Goal: Task Accomplishment & Management: Manage account settings

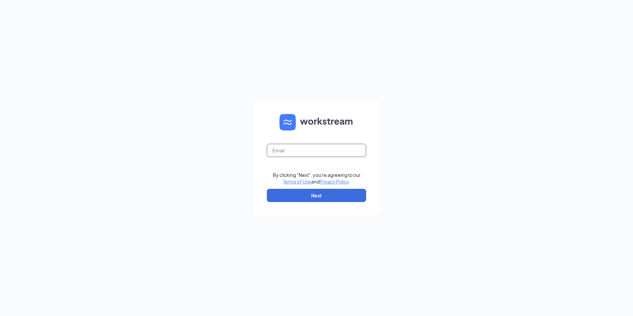
click at [330, 153] on input "text" at bounding box center [316, 150] width 99 height 13
type input "[EMAIL_ADDRESS][DOMAIN_NAME]"
click at [317, 195] on button "Next" at bounding box center [316, 195] width 99 height 13
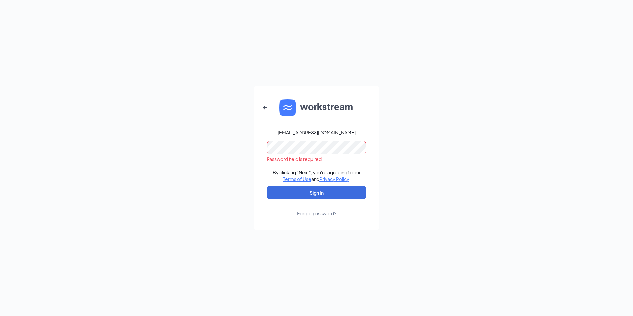
click at [313, 211] on div "Forgot password?" at bounding box center [316, 213] width 39 height 7
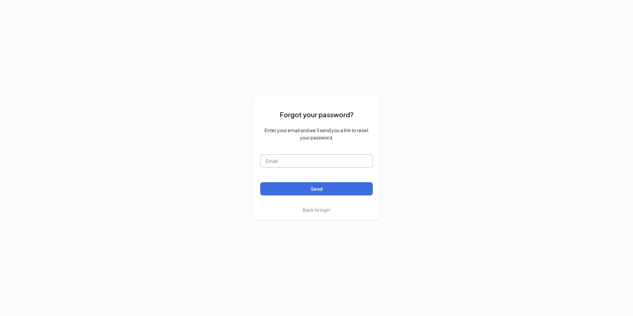
click at [299, 162] on input "text" at bounding box center [316, 160] width 113 height 13
type input "[EMAIL_ADDRESS][DOMAIN_NAME]"
click at [302, 191] on button "Send" at bounding box center [316, 188] width 113 height 13
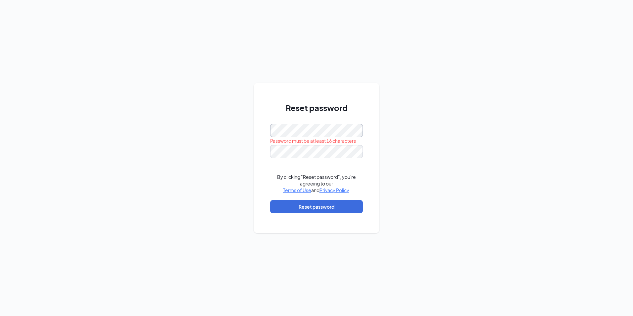
click at [254, 131] on div "Reset password Password must be at least 16 characters By clicking "Reset passw…" at bounding box center [317, 158] width 126 height 150
click at [215, 117] on div "Reset password Password must be at least 16 characters By clicking "Reset passw…" at bounding box center [316, 158] width 633 height 316
click at [225, 148] on div "Reset password Password must be at least 16 characters By clicking "Reset passw…" at bounding box center [316, 158] width 633 height 316
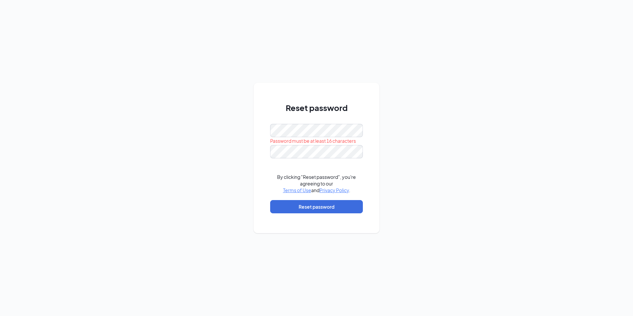
click at [290, 145] on div "Password must be at least 16 characters" at bounding box center [316, 141] width 93 height 8
click at [253, 127] on div "Reset password Password must be at least 16 characters By clicking "Reset passw…" at bounding box center [316, 158] width 633 height 316
click at [326, 201] on button "Reset password" at bounding box center [316, 206] width 93 height 13
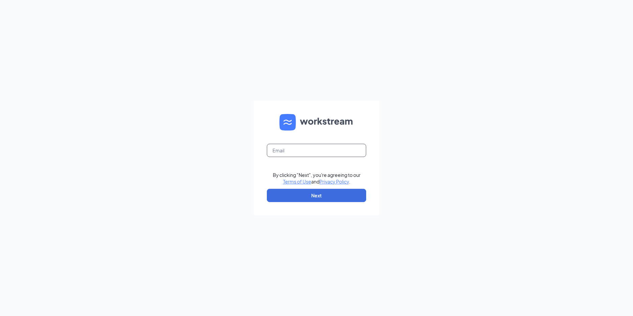
click at [319, 151] on input "text" at bounding box center [316, 150] width 99 height 13
type input "[EMAIL_ADDRESS][DOMAIN_NAME]"
click at [321, 196] on button "Next" at bounding box center [316, 195] width 99 height 13
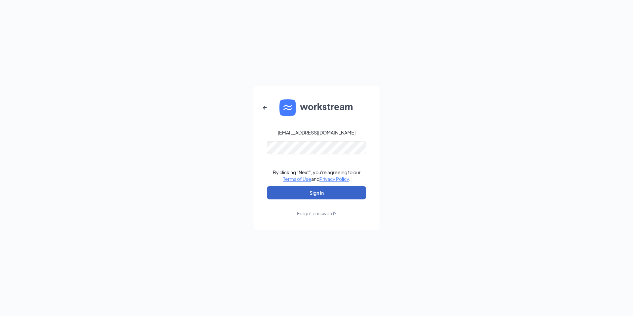
click at [313, 195] on button "Sign In" at bounding box center [316, 192] width 99 height 13
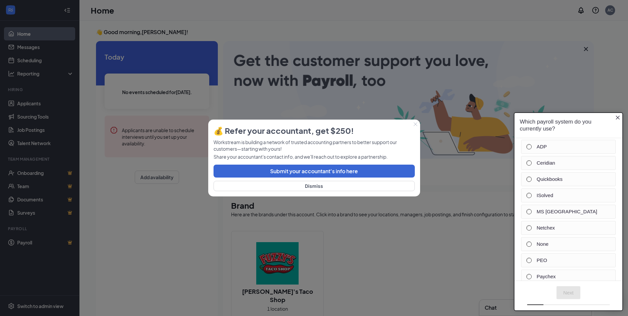
click at [619, 116] on icon "Close button" at bounding box center [617, 117] width 5 height 5
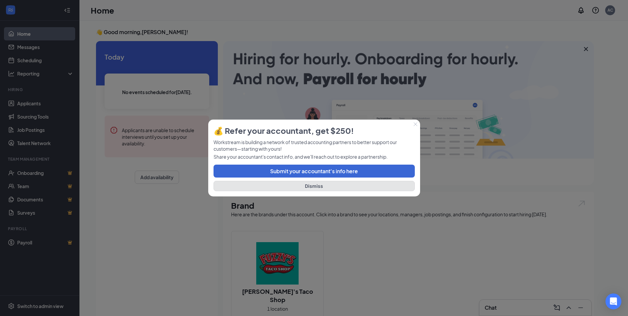
click at [315, 186] on button "Dismiss" at bounding box center [314, 186] width 201 height 10
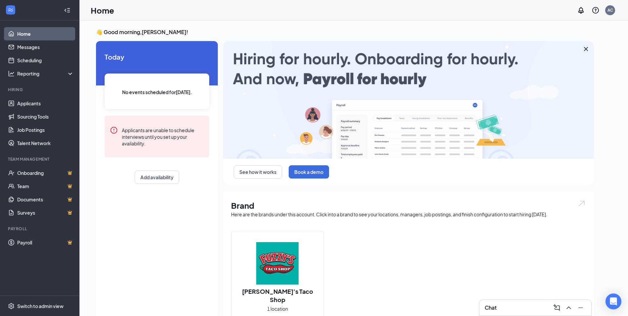
click at [271, 275] on img at bounding box center [277, 263] width 42 height 42
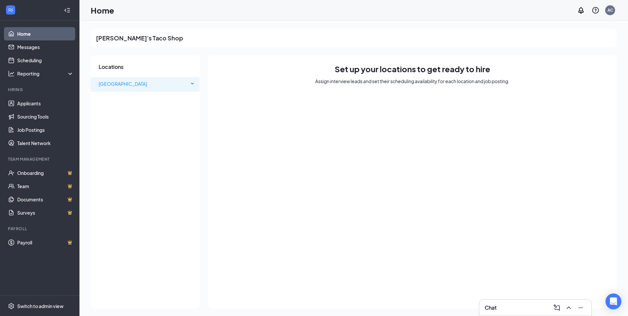
click at [190, 83] on div "[GEOGRAPHIC_DATA]" at bounding box center [145, 83] width 109 height 13
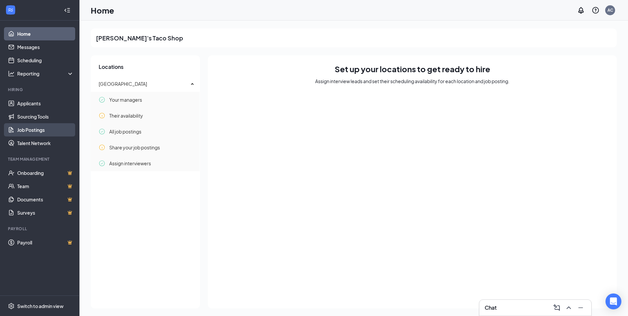
click at [49, 128] on link "Job Postings" at bounding box center [45, 129] width 57 height 13
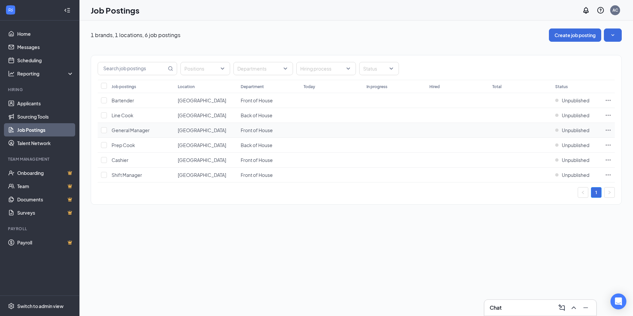
click at [162, 126] on td "General Manager" at bounding box center [141, 130] width 66 height 15
click at [104, 117] on input "checkbox" at bounding box center [104, 115] width 6 height 6
checkbox input "true"
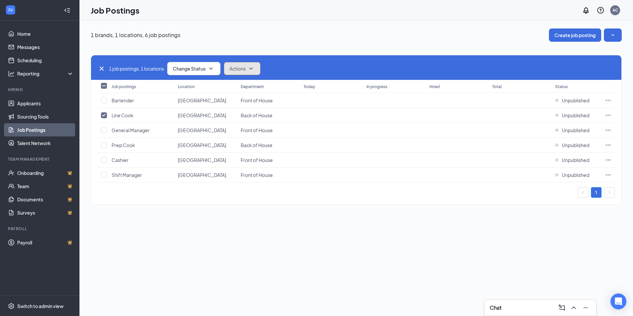
click at [254, 70] on icon "SmallChevronDown" at bounding box center [251, 69] width 8 height 8
click at [213, 67] on icon "SmallChevronDown" at bounding box center [211, 69] width 8 height 8
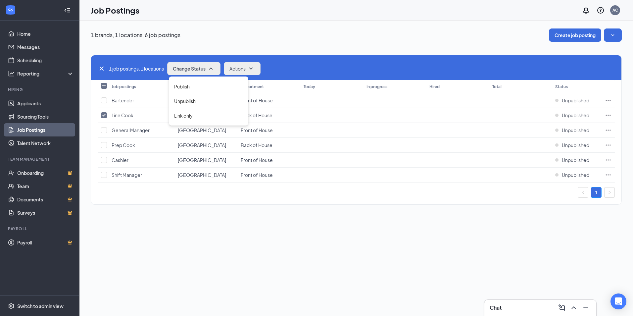
click at [245, 245] on div "1 brands, 1 locations, 6 job postings Create job posting 1 job postings, 1 loca…" at bounding box center [356, 168] width 554 height 295
click at [609, 114] on icon "Ellipses" at bounding box center [608, 115] width 7 height 7
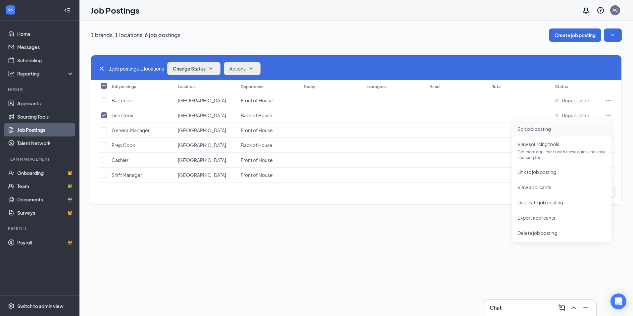
click at [539, 129] on span "Edit job posting" at bounding box center [534, 129] width 33 height 6
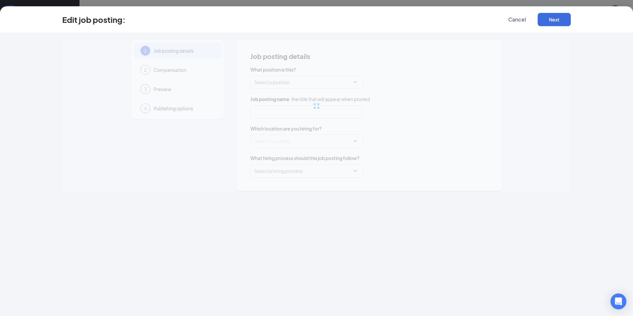
type input "Line Cook"
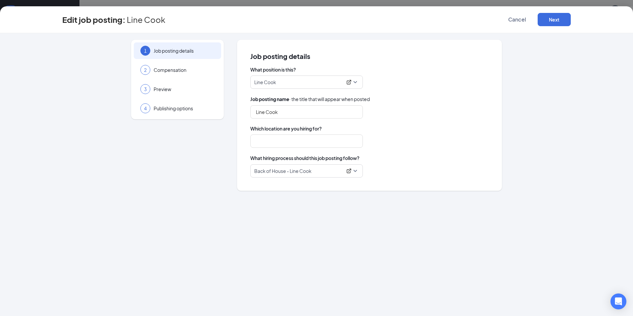
type input "[GEOGRAPHIC_DATA]"
click at [554, 22] on button "Next" at bounding box center [554, 19] width 33 height 13
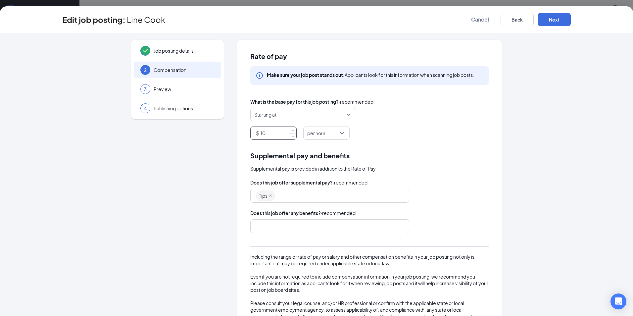
click at [265, 134] on input "10" at bounding box center [279, 133] width 36 height 13
click at [292, 130] on span "up" at bounding box center [293, 131] width 4 height 4
type input "12"
click at [292, 130] on span "up" at bounding box center [293, 131] width 4 height 4
click at [557, 15] on button "Next" at bounding box center [554, 19] width 33 height 13
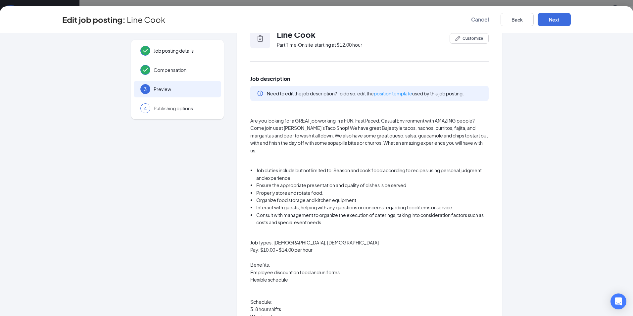
scroll to position [27, 0]
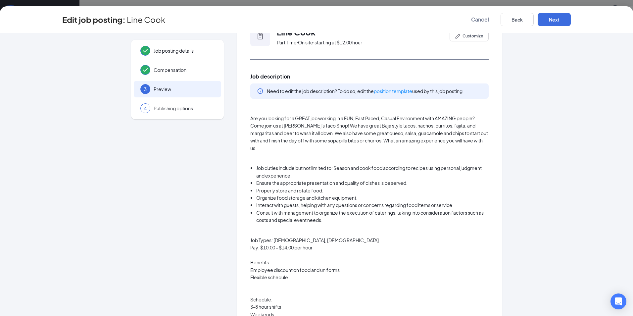
drag, startPoint x: 247, startPoint y: 119, endPoint x: 294, endPoint y: 128, distance: 47.9
drag, startPoint x: 249, startPoint y: 119, endPoint x: 404, endPoint y: 152, distance: 158.2
click at [397, 93] on link "position template" at bounding box center [393, 91] width 38 height 6
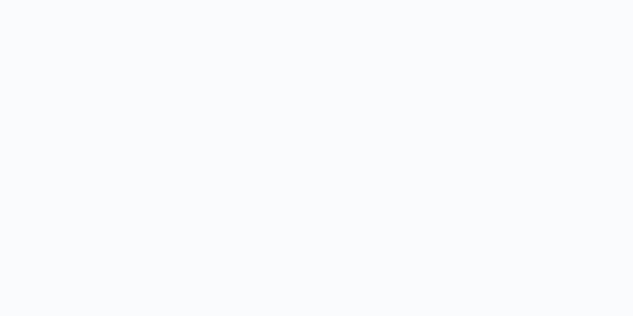
click at [397, 93] on body at bounding box center [316, 158] width 633 height 316
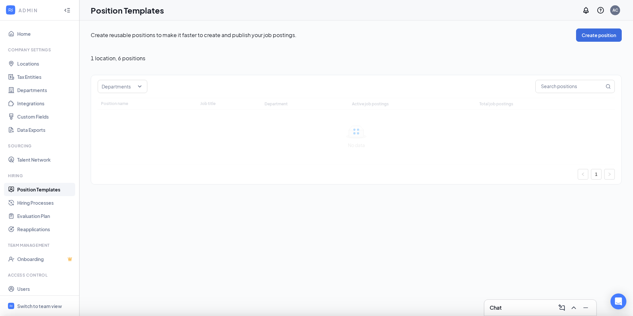
type input "Line Cook"
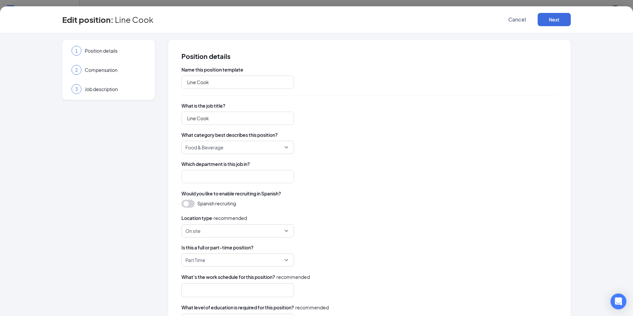
type input "Back of House"
click at [285, 144] on span "Food & Beverage" at bounding box center [237, 147] width 105 height 13
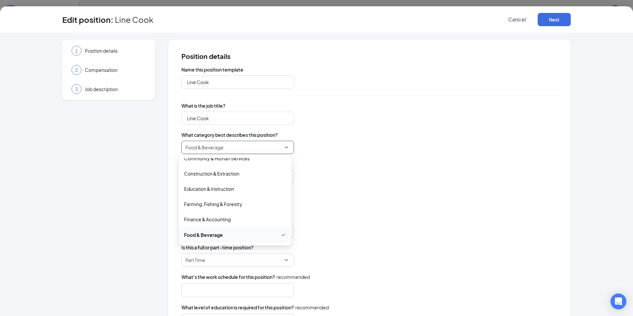
click at [285, 144] on span "Food & Beverage" at bounding box center [237, 147] width 105 height 13
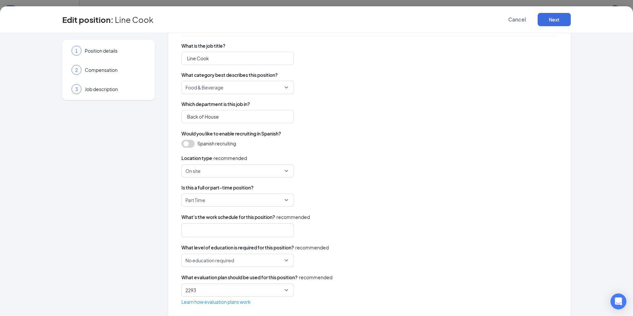
scroll to position [69, 0]
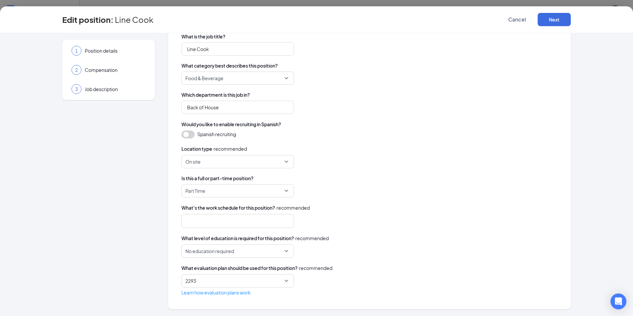
click at [221, 220] on div at bounding box center [234, 221] width 95 height 11
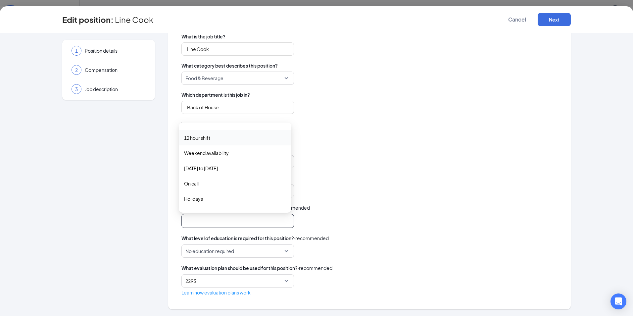
scroll to position [24, 0]
click at [236, 155] on span "Weekend availability" at bounding box center [235, 154] width 102 height 7
click at [201, 200] on span "Other" at bounding box center [235, 202] width 102 height 7
click at [261, 221] on icon "close" at bounding box center [262, 220] width 3 height 3
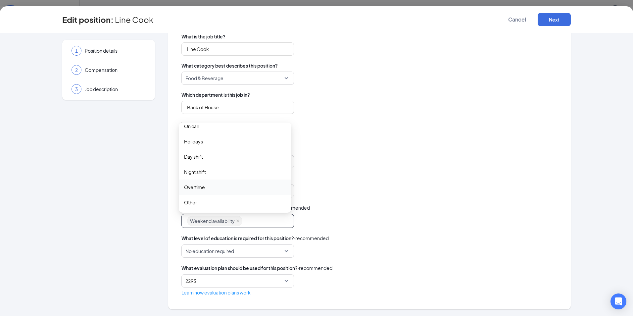
scroll to position [0, 0]
click at [247, 133] on span "8 hour shift" at bounding box center [235, 132] width 102 height 7
click at [275, 133] on span "8 hour shift" at bounding box center [235, 133] width 102 height 8
click at [200, 159] on span "Day shift" at bounding box center [193, 156] width 19 height 7
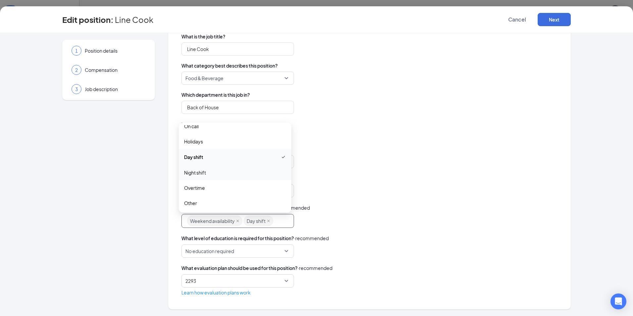
click at [203, 171] on span "Night shift" at bounding box center [195, 172] width 22 height 7
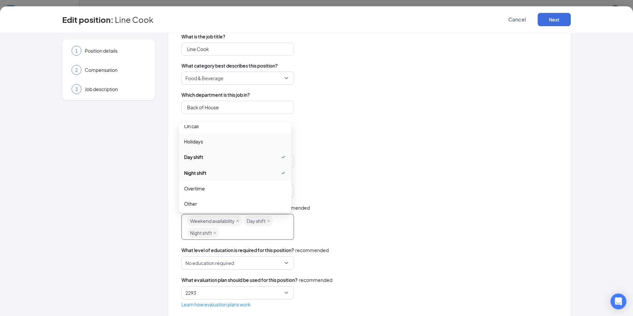
click at [230, 141] on span "Holidays" at bounding box center [235, 141] width 102 height 7
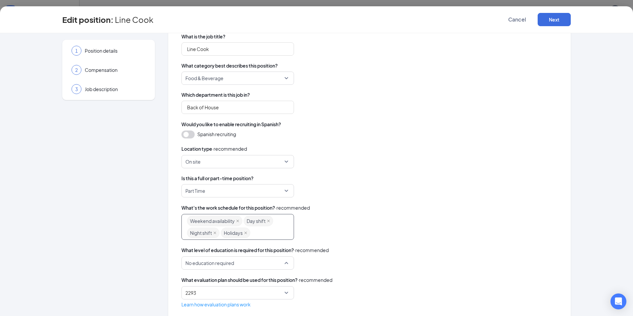
click at [287, 261] on span "No education required" at bounding box center [237, 263] width 105 height 13
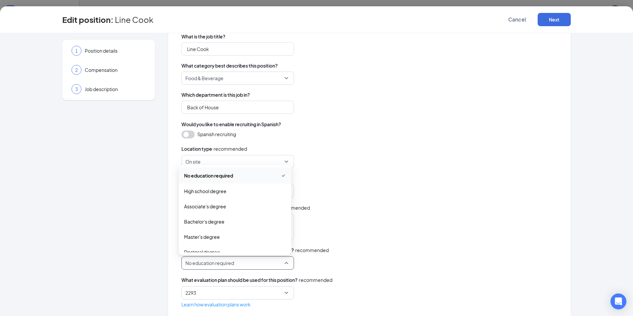
click at [252, 175] on span "No education required" at bounding box center [235, 176] width 102 height 8
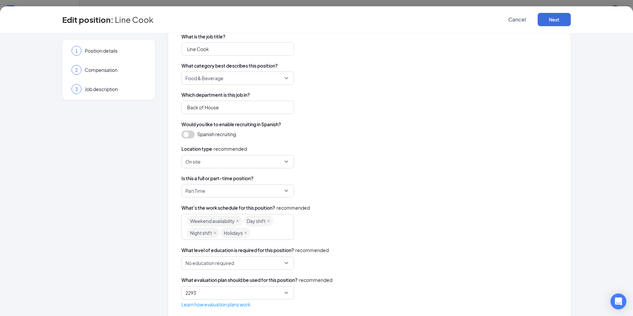
scroll to position [81, 0]
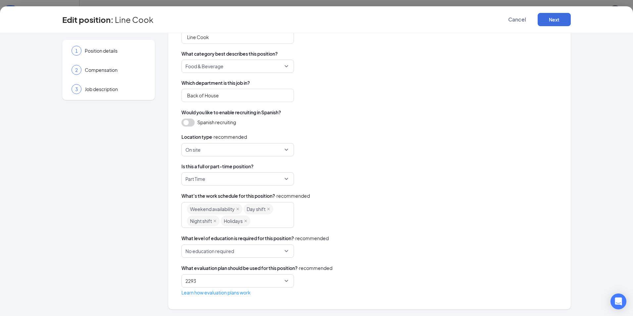
click at [276, 252] on span "No education required" at bounding box center [234, 251] width 99 height 13
click at [337, 238] on div "What level of education is required for this position? · recommended" at bounding box center [369, 237] width 376 height 7
click at [270, 279] on span "2293" at bounding box center [237, 280] width 105 height 13
click at [340, 289] on span "Learn how evaluation plans work" at bounding box center [369, 292] width 376 height 7
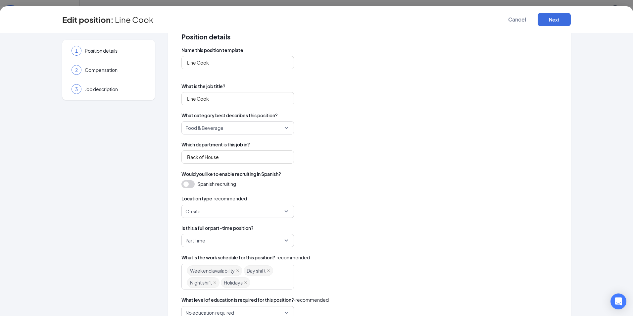
scroll to position [0, 0]
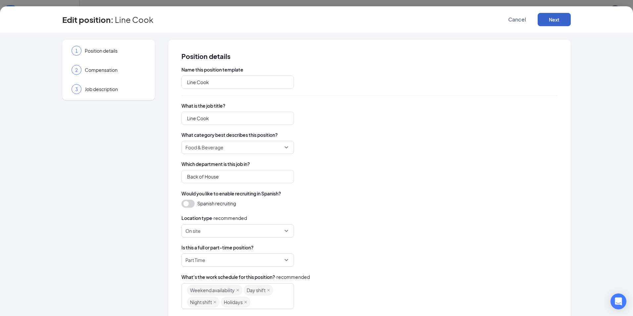
click at [553, 16] on button "Next" at bounding box center [554, 19] width 33 height 13
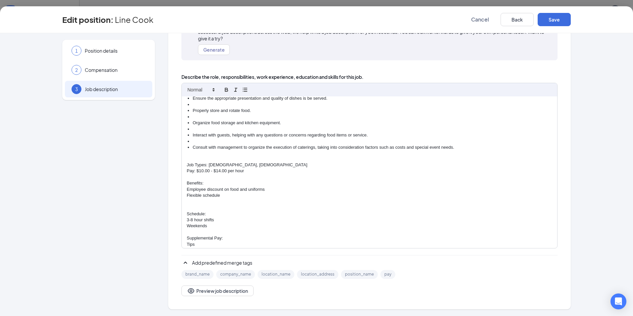
scroll to position [66, 0]
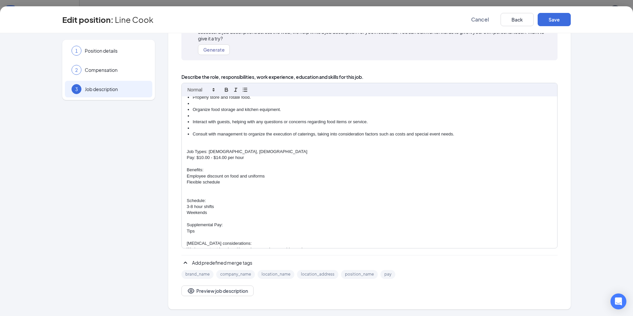
click at [218, 159] on p "Pay: $10.00 - $14.00 per hour" at bounding box center [370, 158] width 366 height 6
click at [201, 158] on p "Pay: $10.00 - $14.00 per hour" at bounding box center [370, 158] width 366 height 6
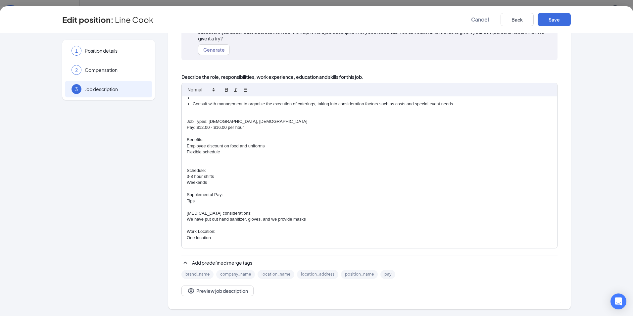
scroll to position [106, 0]
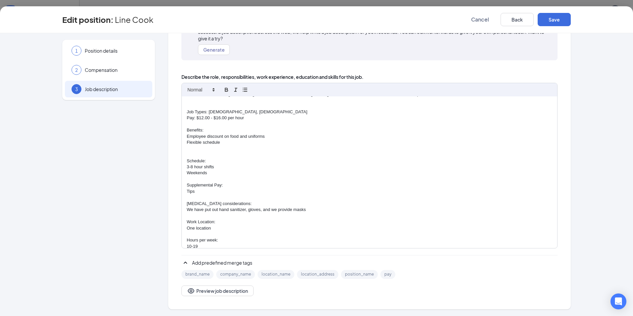
click at [214, 167] on p "3-8 hour shifts" at bounding box center [370, 167] width 366 height 6
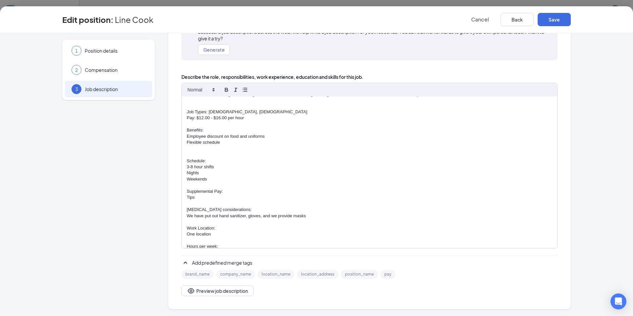
click at [187, 178] on p "Weekends" at bounding box center [370, 179] width 366 height 6
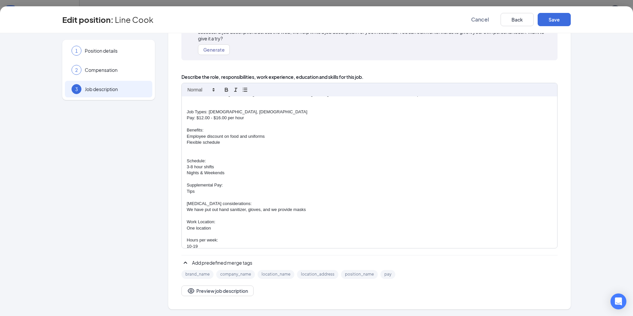
click at [225, 174] on p "Nights & Weekends" at bounding box center [370, 173] width 366 height 6
click at [201, 173] on p "Nights & Weekends" at bounding box center [370, 173] width 366 height 6
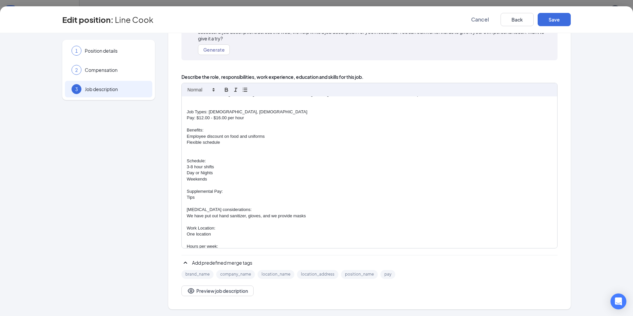
click at [211, 174] on p "Day or Nights" at bounding box center [370, 173] width 366 height 6
click at [187, 197] on p "Tips" at bounding box center [370, 197] width 366 height 6
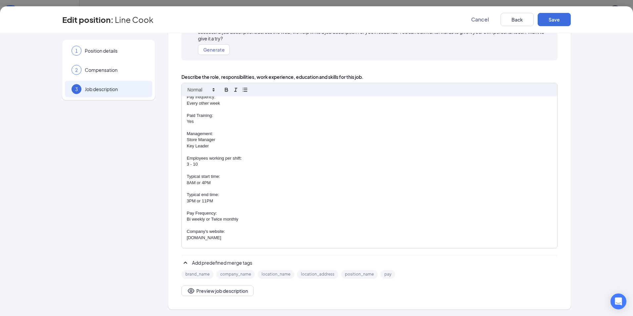
scroll to position [291, 0]
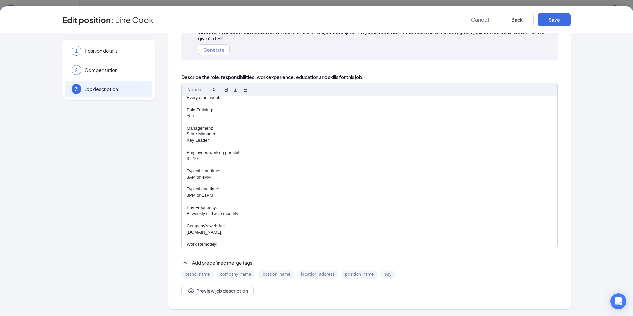
click at [187, 179] on p "8AM or 4PM" at bounding box center [370, 177] width 366 height 6
click at [188, 195] on p "3PM or 11PM" at bounding box center [370, 195] width 366 height 6
click at [211, 195] on p "4PM or 11PM" at bounding box center [370, 195] width 366 height 6
drag, startPoint x: 236, startPoint y: 213, endPoint x: 205, endPoint y: 215, distance: 31.2
click at [205, 215] on p "Bi weekly or Twice monthly" at bounding box center [370, 214] width 366 height 6
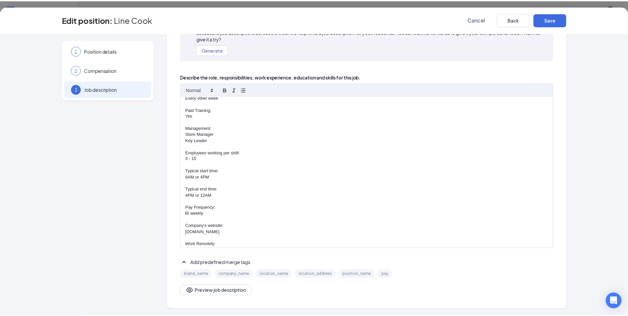
scroll to position [307, 0]
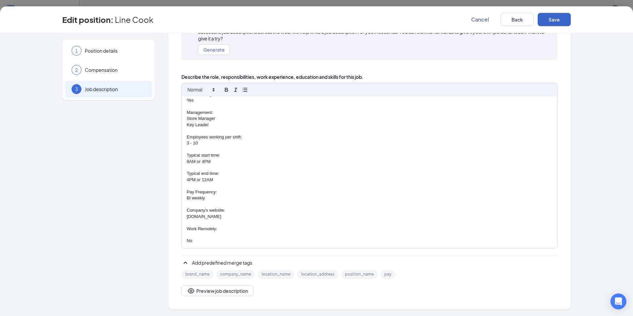
click at [549, 20] on button "Save" at bounding box center [554, 19] width 33 height 13
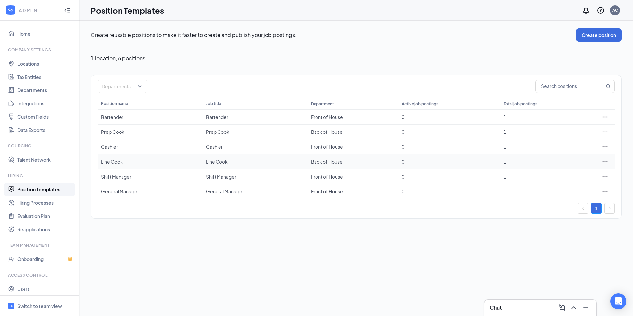
click at [605, 162] on icon "Ellipses" at bounding box center [605, 161] width 5 height 1
click at [493, 274] on div "Create reusable positions to make it faster to create and publish your job post…" at bounding box center [356, 168] width 554 height 295
click at [603, 147] on icon "Ellipses" at bounding box center [605, 146] width 5 height 1
click at [563, 192] on span "View job postings" at bounding box center [565, 191] width 38 height 6
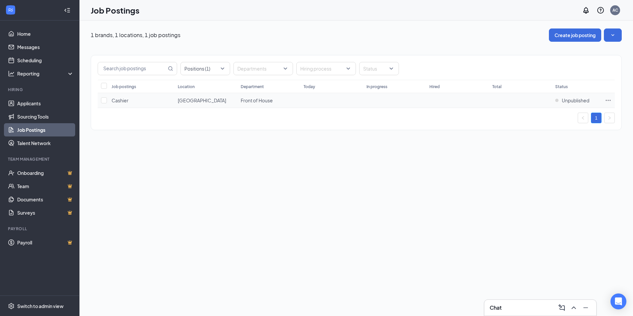
click at [116, 100] on span "Cashier" at bounding box center [120, 100] width 17 height 6
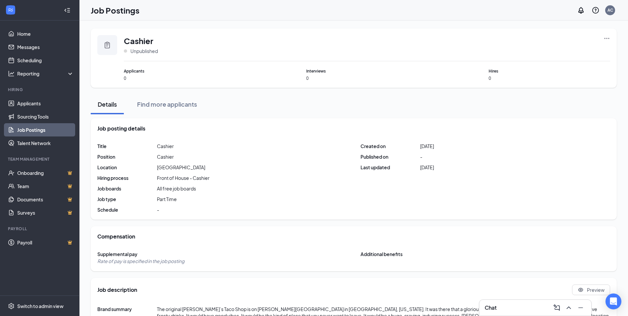
click at [608, 37] on icon "Ellipses" at bounding box center [607, 38] width 7 height 7
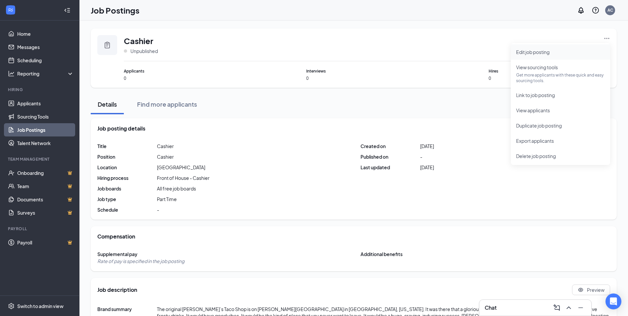
click at [544, 53] on span "Edit job posting" at bounding box center [532, 52] width 33 height 6
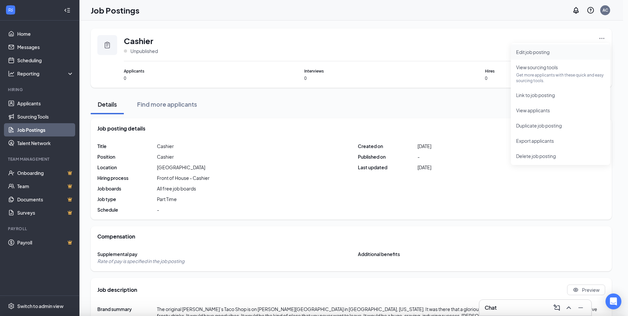
type input "Cashier"
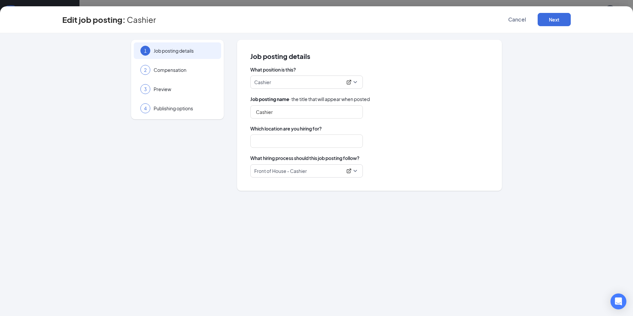
type input "[GEOGRAPHIC_DATA]"
click at [551, 18] on button "Next" at bounding box center [554, 19] width 33 height 13
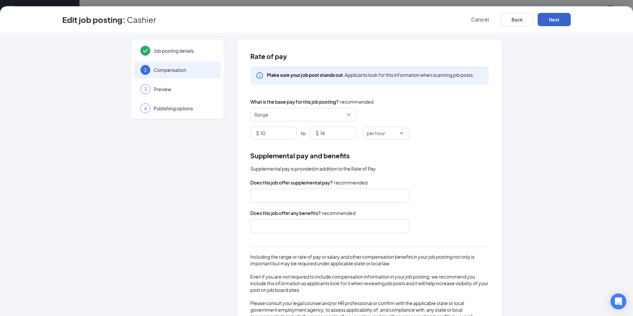
click at [551, 18] on button "Next" at bounding box center [554, 19] width 33 height 13
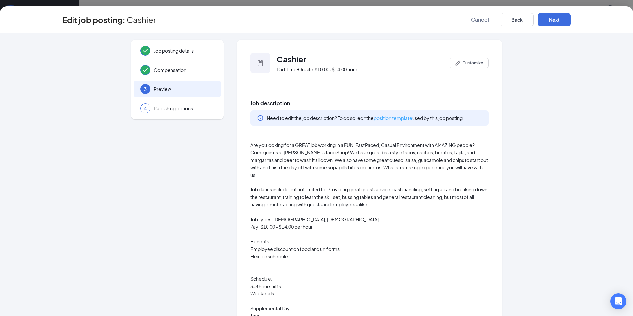
click at [397, 119] on link "position template" at bounding box center [393, 118] width 38 height 6
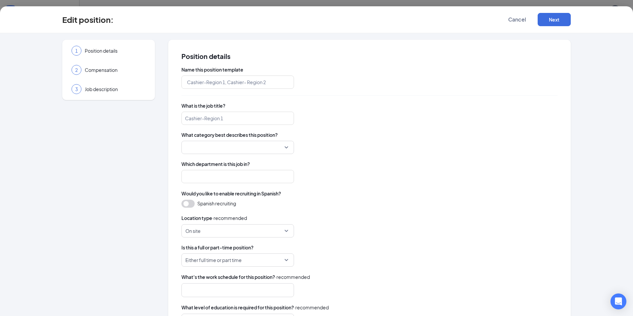
type input "Cashier"
type input "Front of House"
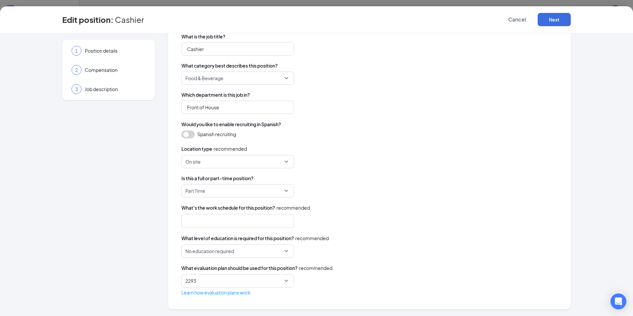
scroll to position [29, 0]
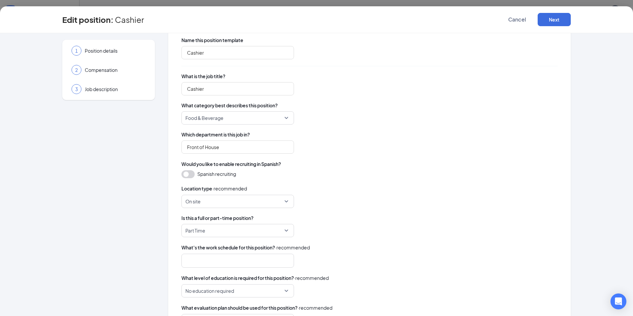
click at [549, 13] on div "Edit position : Cashier Cancel Next" at bounding box center [316, 19] width 633 height 27
click at [554, 19] on button "Next" at bounding box center [554, 19] width 33 height 13
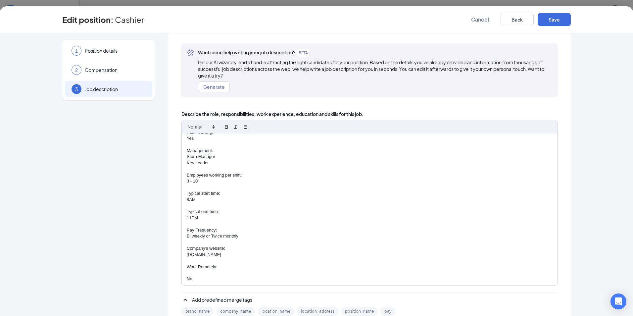
scroll to position [229, 0]
click at [187, 199] on p "8AM" at bounding box center [370, 199] width 366 height 6
drag, startPoint x: 241, startPoint y: 238, endPoint x: 205, endPoint y: 236, distance: 35.5
click at [205, 236] on div "Are you looking for a GREAT job working in a FUN, Fast Paced, Casual Environmen…" at bounding box center [369, 209] width 375 height 152
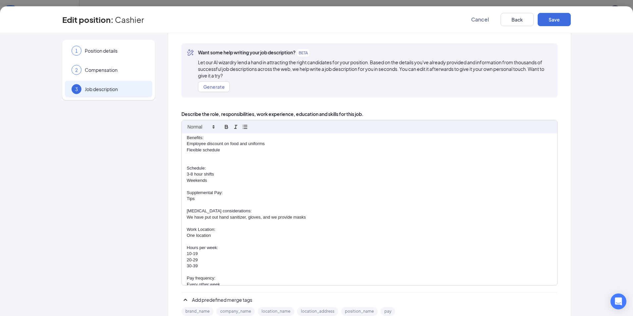
scroll to position [51, 0]
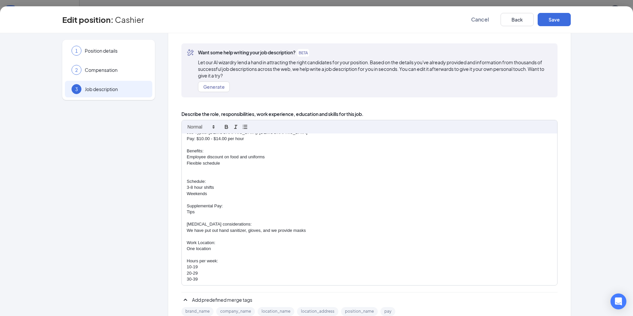
click at [216, 189] on p "3-8 hour shifts" at bounding box center [370, 187] width 366 height 6
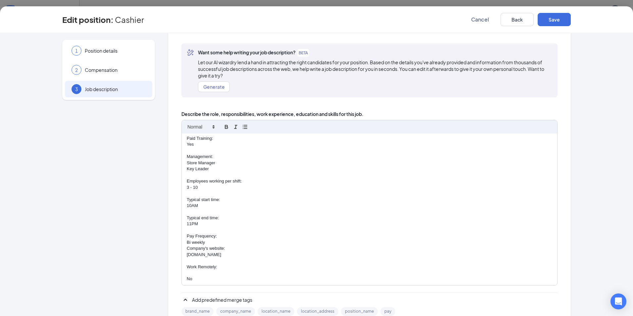
scroll to position [229, 0]
drag, startPoint x: 196, startPoint y: 223, endPoint x: 188, endPoint y: 223, distance: 7.3
click at [188, 223] on p "11PM" at bounding box center [370, 223] width 366 height 6
click at [558, 18] on button "Save" at bounding box center [554, 19] width 33 height 13
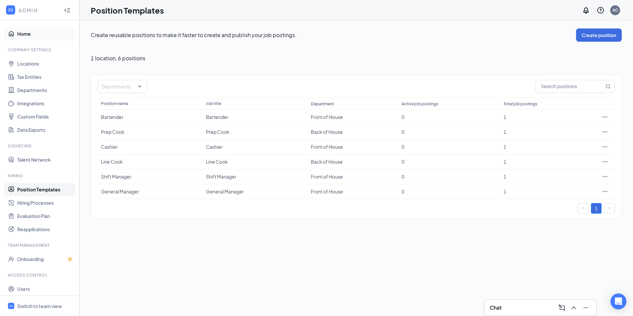
click at [22, 33] on link "Home" at bounding box center [45, 33] width 57 height 13
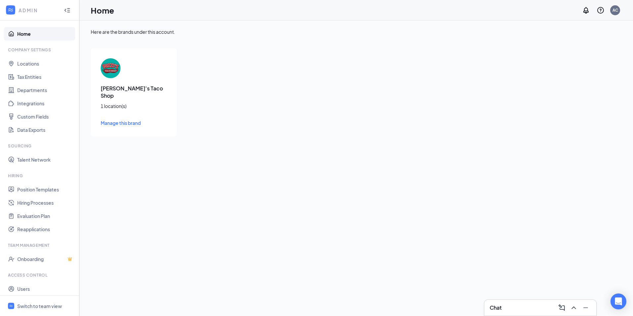
click at [148, 83] on div "Fuzzy's Taco Shop 1 location(s) Manage this brand" at bounding box center [134, 92] width 86 height 88
click at [109, 89] on h3 "Fuzzy's Taco Shop" at bounding box center [134, 92] width 66 height 15
click at [113, 111] on div "Fuzzy's Taco Shop 1 location(s) Manage this brand" at bounding box center [134, 92] width 86 height 88
click at [114, 120] on span "Manage this brand" at bounding box center [121, 123] width 40 height 6
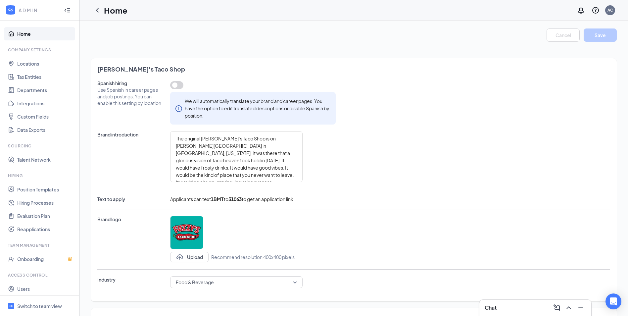
click at [181, 84] on button "button" at bounding box center [176, 85] width 13 height 8
click at [604, 37] on button "Save" at bounding box center [600, 34] width 33 height 13
click at [39, 189] on link "Position Templates" at bounding box center [45, 189] width 57 height 13
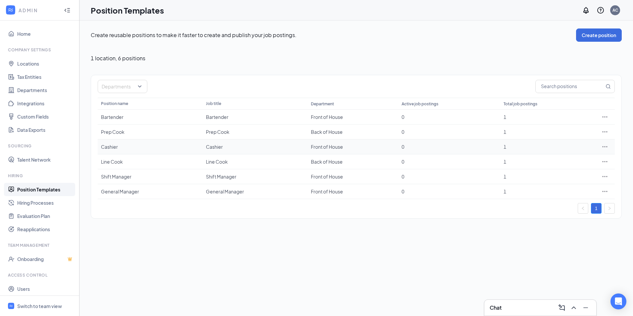
click at [431, 149] on div "0" at bounding box center [449, 146] width 95 height 7
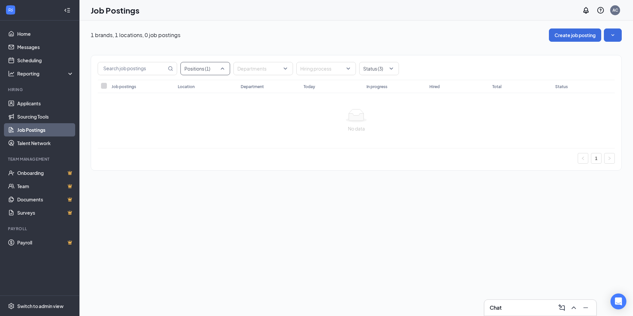
click at [221, 67] on div at bounding box center [202, 68] width 40 height 11
click at [190, 134] on div at bounding box center [189, 132] width 6 height 6
click at [612, 32] on icon "SmallChevronDown" at bounding box center [613, 35] width 7 height 7
click at [570, 38] on button "Create job posting" at bounding box center [575, 34] width 52 height 13
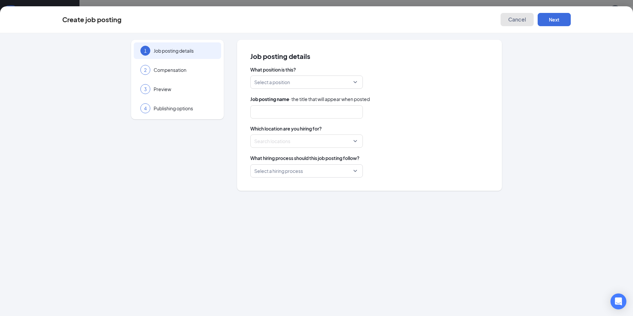
click at [515, 18] on span "Cancel" at bounding box center [517, 19] width 18 height 7
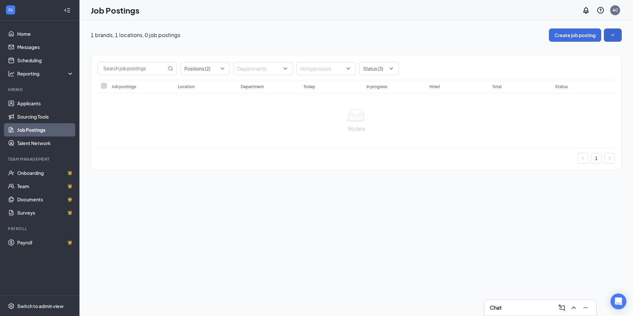
click at [35, 131] on link "Job Postings" at bounding box center [45, 129] width 57 height 13
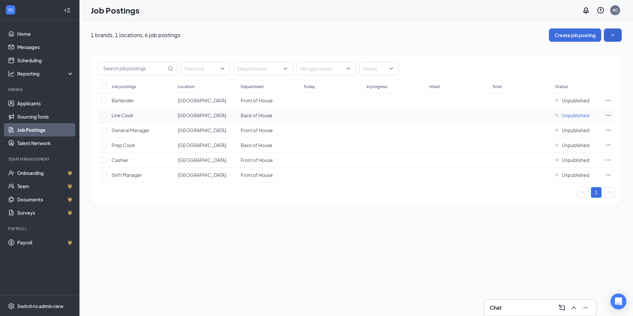
click at [566, 116] on span "Unpublished" at bounding box center [575, 115] width 27 height 7
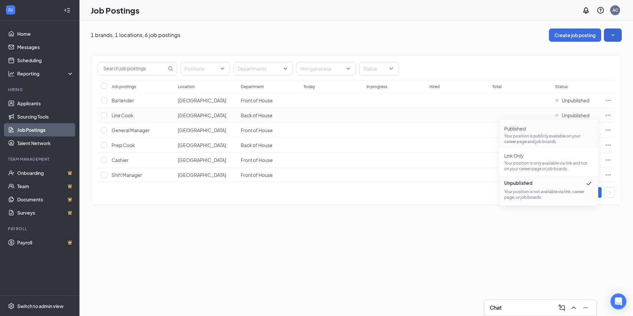
click at [519, 133] on span "Published Your position is publicly available on your career page and job board…" at bounding box center [548, 134] width 89 height 19
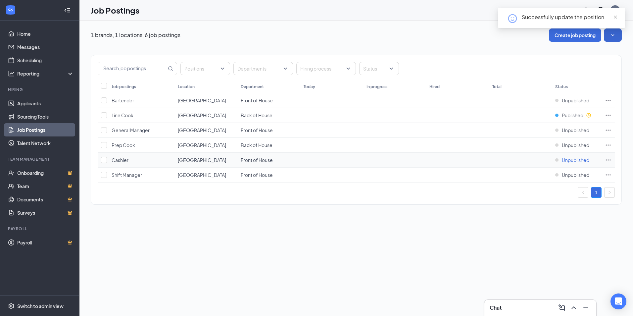
click at [561, 160] on div "Unpublished" at bounding box center [572, 160] width 34 height 7
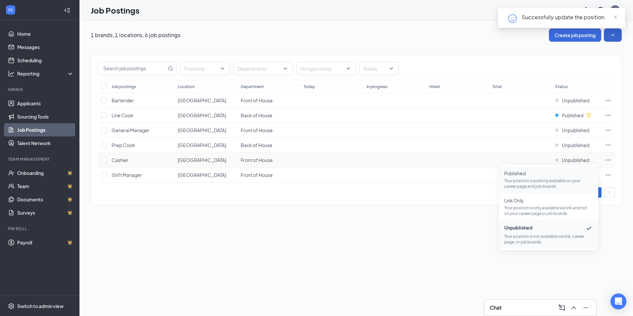
click at [525, 177] on span "Published Your position is publicly available on your career page and job board…" at bounding box center [548, 179] width 89 height 19
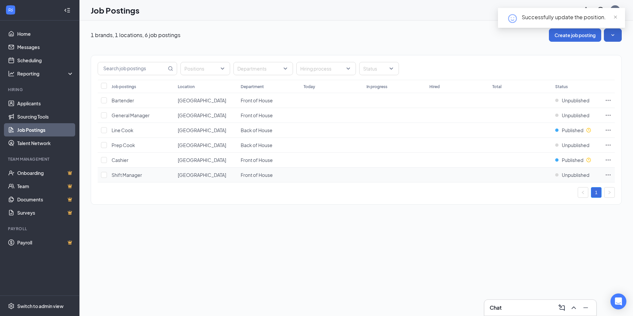
click at [607, 175] on icon "Ellipses" at bounding box center [608, 175] width 7 height 7
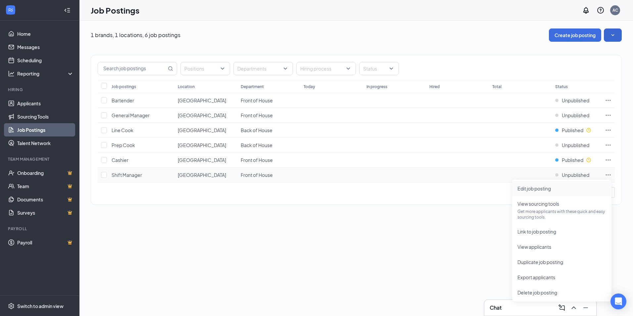
click at [538, 186] on span "Edit job posting" at bounding box center [534, 188] width 33 height 6
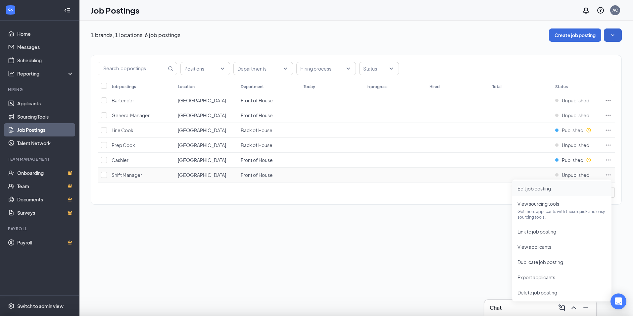
type input "Shift Manager"
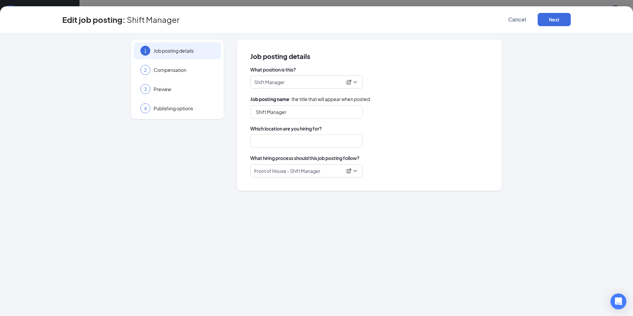
type input "[GEOGRAPHIC_DATA]"
click at [566, 20] on button "Next" at bounding box center [554, 19] width 33 height 13
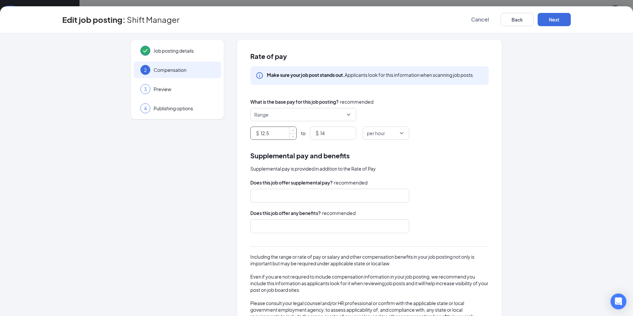
drag, startPoint x: 279, startPoint y: 131, endPoint x: 268, endPoint y: 134, distance: 11.7
click at [268, 134] on input "12.5" at bounding box center [279, 133] width 36 height 13
type input "12.5"
click at [352, 130] on icon "up" at bounding box center [353, 131] width 2 height 2
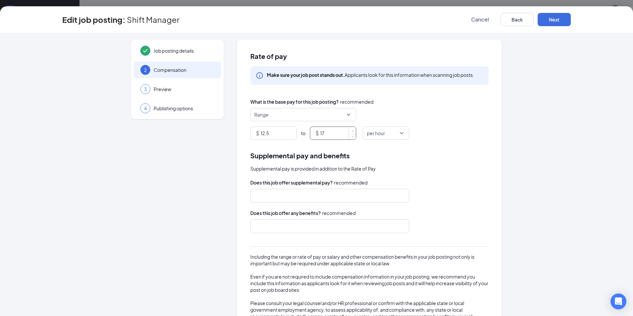
click at [352, 130] on icon "up" at bounding box center [353, 131] width 2 height 2
click at [352, 136] on icon "down" at bounding box center [353, 136] width 2 height 2
type input "16"
click at [352, 136] on icon "down" at bounding box center [353, 135] width 2 height 1
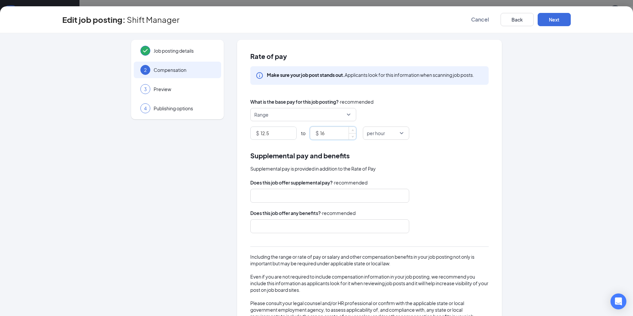
click at [311, 194] on div at bounding box center [326, 195] width 141 height 11
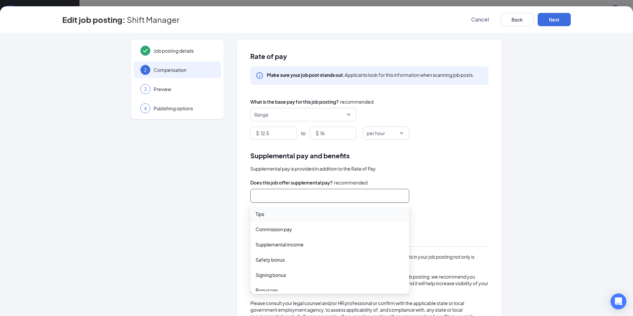
click at [299, 213] on span "Tips" at bounding box center [330, 213] width 148 height 7
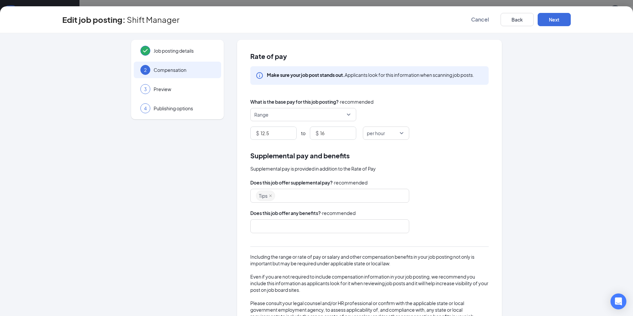
click at [436, 206] on div "Does this job offer supplemental pay? · recommended Tips tips commission_pay Ti…" at bounding box center [369, 252] width 238 height 147
click at [549, 18] on button "Next" at bounding box center [554, 19] width 33 height 13
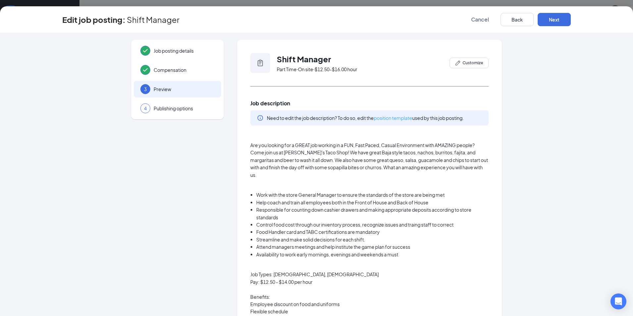
click at [399, 117] on link "position template" at bounding box center [393, 118] width 38 height 6
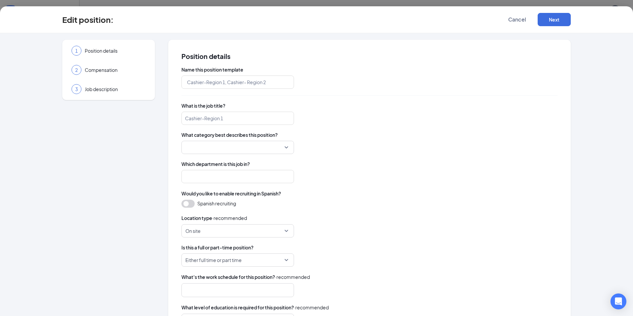
type input "Shift Manager"
type input "Front of House"
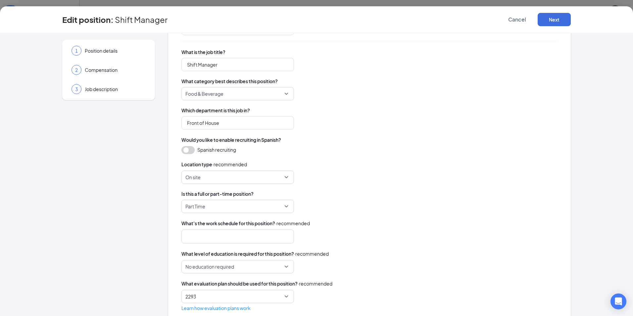
scroll to position [69, 0]
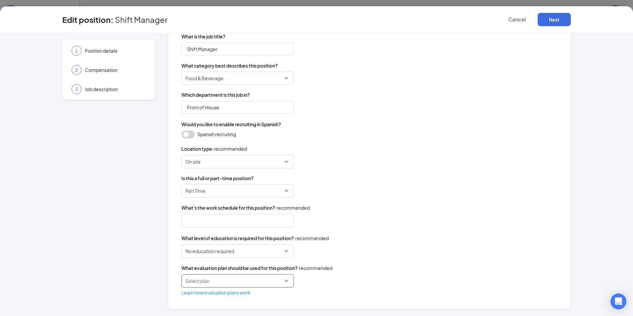
click at [268, 222] on div at bounding box center [234, 221] width 95 height 11
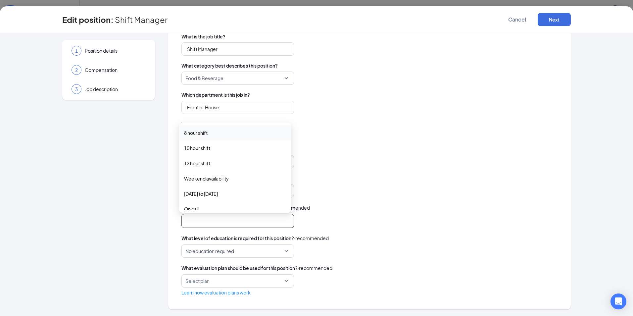
click at [216, 132] on span "8 hour shift" at bounding box center [235, 132] width 102 height 7
click at [216, 180] on span "Weekend availability" at bounding box center [206, 178] width 45 height 7
click at [244, 148] on span "10 hour shift" at bounding box center [235, 148] width 102 height 7
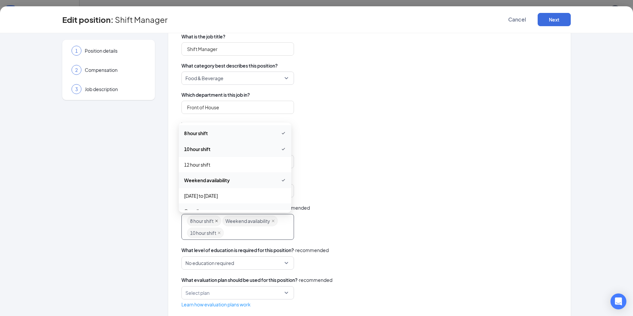
click at [215, 223] on icon "close" at bounding box center [216, 220] width 3 height 3
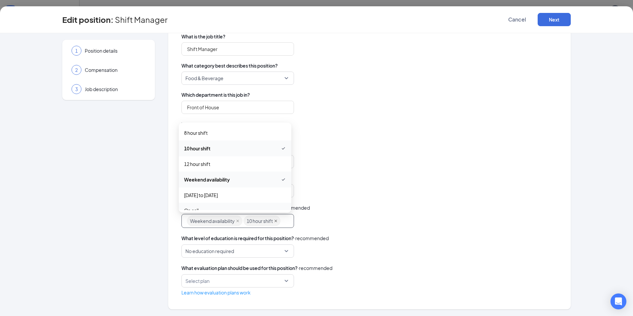
click at [274, 223] on icon "close" at bounding box center [275, 220] width 3 height 3
click at [226, 163] on span "Day shift" at bounding box center [235, 160] width 102 height 7
click at [214, 178] on span "Night shift" at bounding box center [235, 176] width 102 height 7
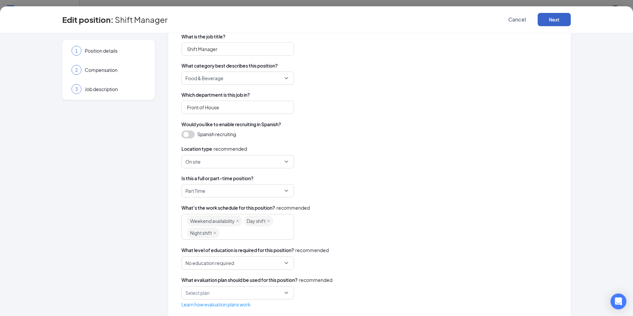
click at [556, 19] on button "Next" at bounding box center [554, 19] width 33 height 13
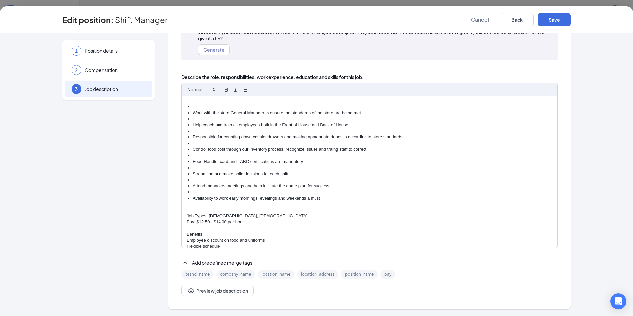
scroll to position [40, 0]
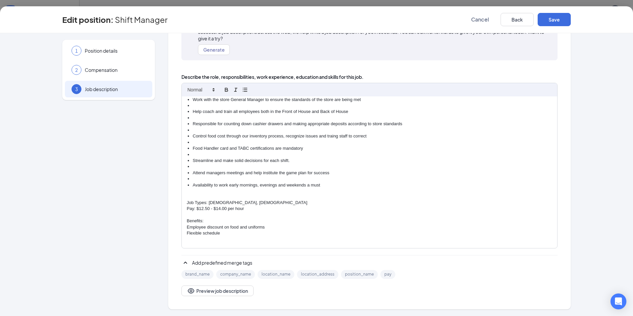
click at [218, 208] on p "Pay: $12.50 - $14.00 per hour" at bounding box center [370, 209] width 366 height 6
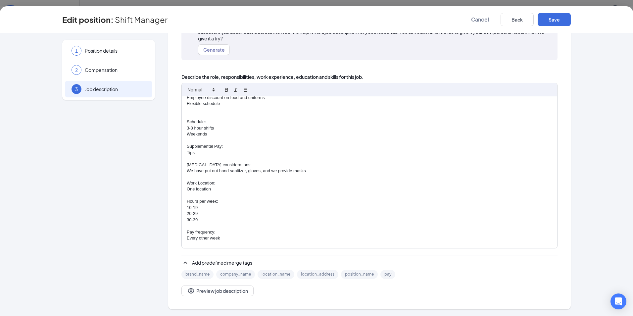
scroll to position [171, 0]
click at [214, 127] on p "3-8 hour shifts" at bounding box center [370, 127] width 366 height 6
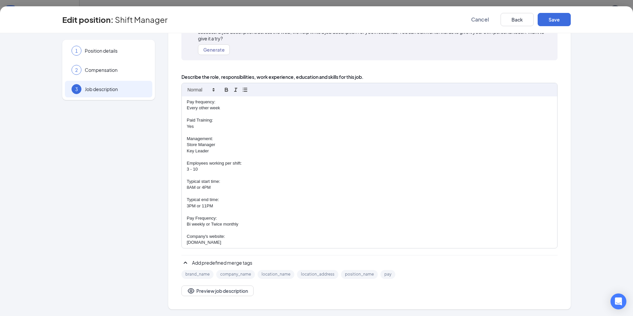
scroll to position [306, 0]
click at [187, 188] on p "8AM or 4PM" at bounding box center [370, 186] width 366 height 6
click at [187, 205] on p "3PM or 11PM" at bounding box center [370, 205] width 366 height 6
click at [211, 207] on p "4PM or 11PM" at bounding box center [370, 205] width 366 height 6
click at [237, 225] on p "Bi weekly or Twice monthly" at bounding box center [370, 223] width 366 height 6
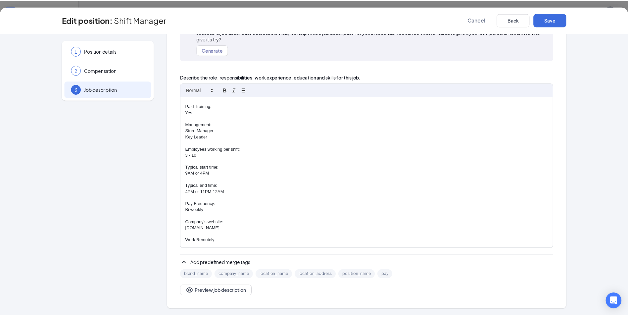
scroll to position [331, 0]
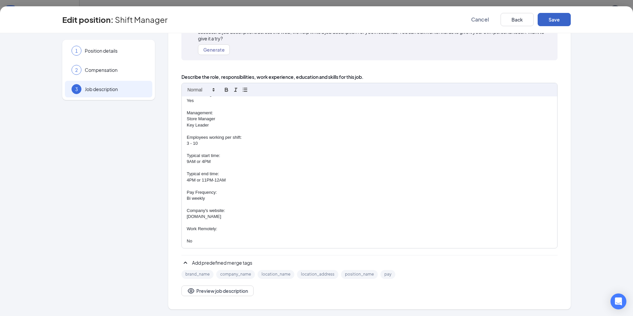
click at [550, 20] on button "Save" at bounding box center [554, 19] width 33 height 13
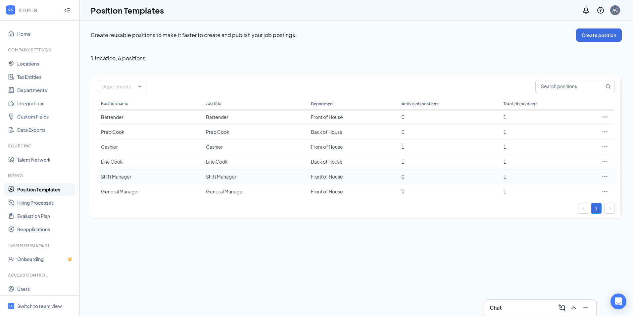
click at [604, 176] on icon "Ellipses" at bounding box center [605, 176] width 7 height 7
click at [556, 222] on span "View job postings" at bounding box center [565, 221] width 38 height 6
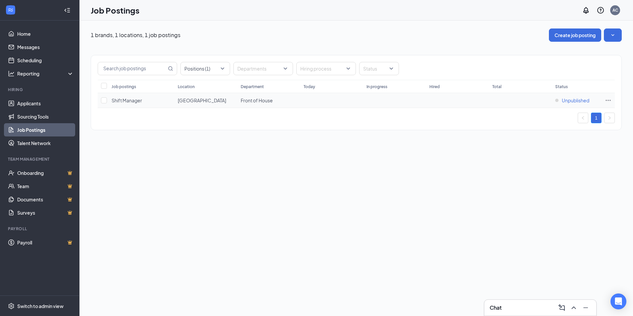
click at [562, 99] on span "Unpublished" at bounding box center [575, 100] width 27 height 7
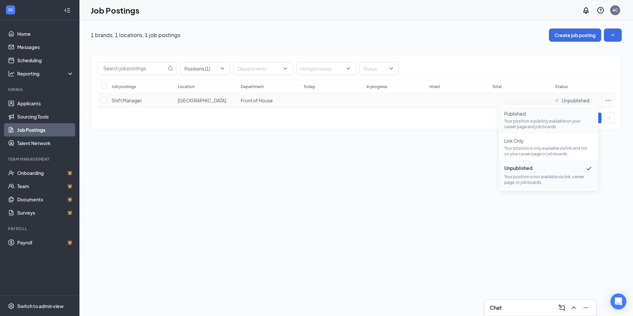
click at [527, 114] on span "Published" at bounding box center [548, 113] width 89 height 7
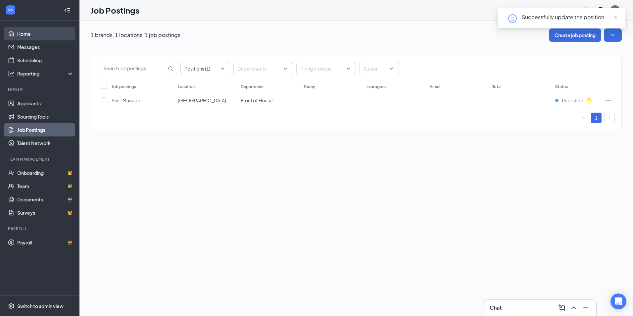
click at [21, 33] on link "Home" at bounding box center [45, 33] width 57 height 13
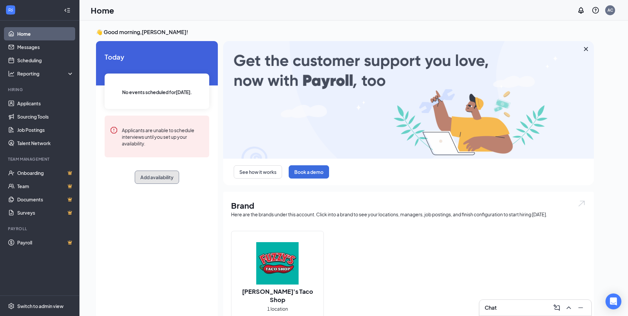
click at [162, 173] on button "Add availability" at bounding box center [157, 177] width 44 height 13
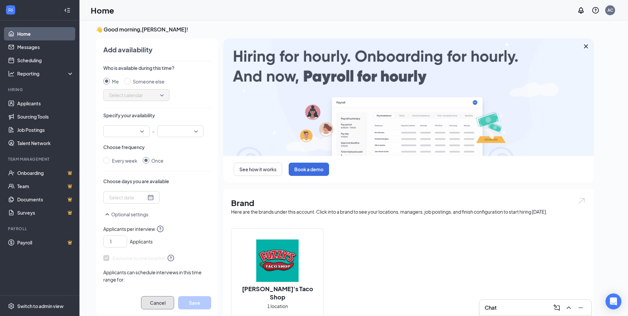
click at [152, 302] on button "Cancel" at bounding box center [157, 302] width 33 height 13
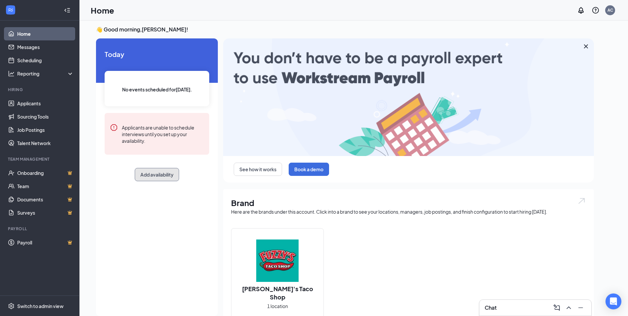
click at [160, 172] on button "Add availability" at bounding box center [157, 174] width 44 height 13
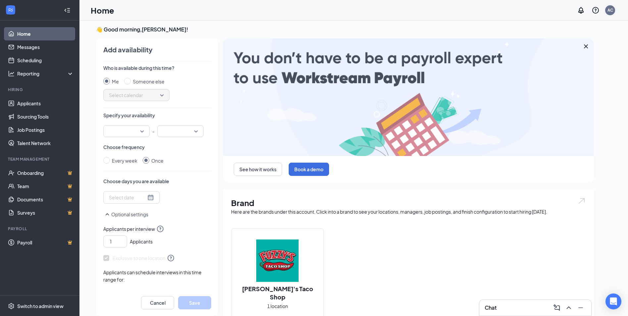
click at [609, 11] on div "AC" at bounding box center [611, 10] width 6 height 6
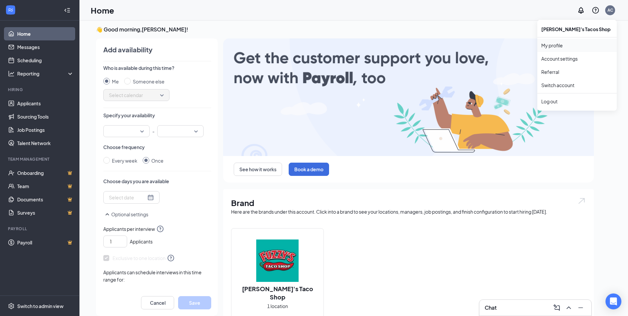
click at [556, 48] on link "My profile" at bounding box center [577, 45] width 72 height 7
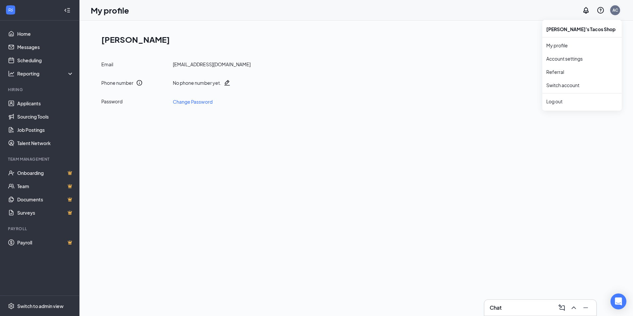
click at [614, 11] on div "AC" at bounding box center [616, 10] width 6 height 6
click at [582, 56] on link "Account settings" at bounding box center [582, 58] width 72 height 7
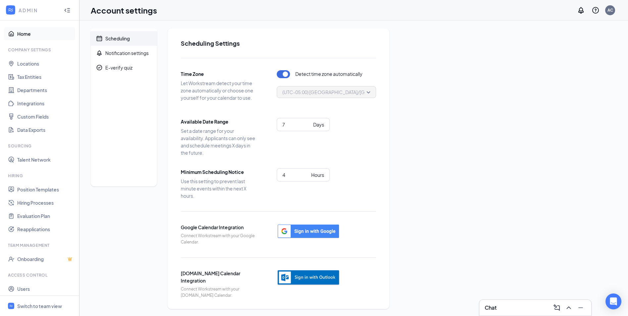
click at [19, 36] on link "Home" at bounding box center [45, 33] width 57 height 13
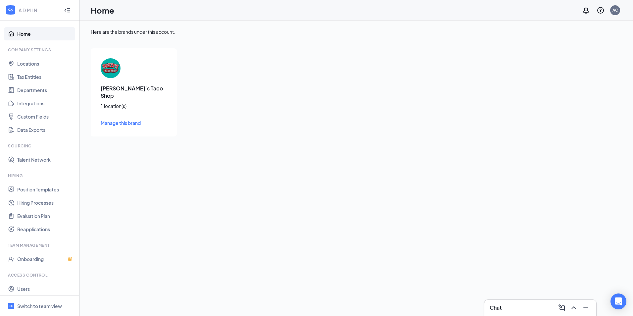
click at [141, 103] on div "Fuzzy's Taco Shop 1 location(s) Manage this brand" at bounding box center [134, 92] width 86 height 88
click at [135, 120] on span "Manage this brand" at bounding box center [121, 123] width 40 height 6
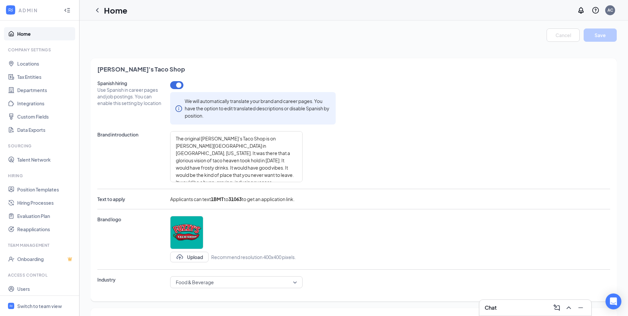
type textarea "The original [PERSON_NAME]’s Taco Shop is on [PERSON_NAME][GEOGRAPHIC_DATA] in …"
click at [91, 11] on div at bounding box center [97, 10] width 13 height 13
click at [94, 11] on icon "ChevronLeft" at bounding box center [97, 10] width 8 height 8
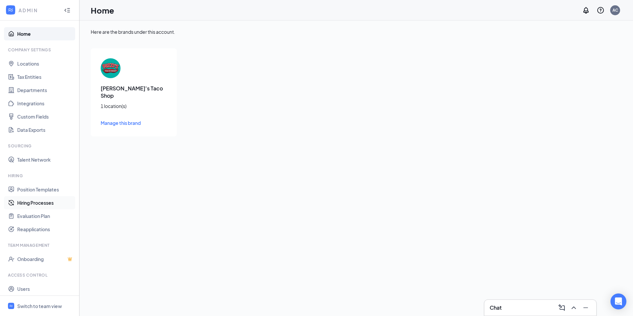
click at [46, 204] on link "Hiring Processes" at bounding box center [45, 202] width 57 height 13
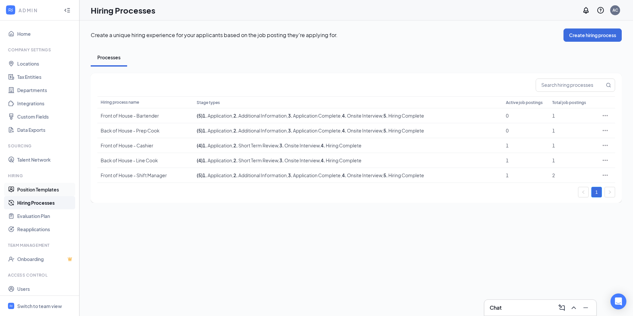
click at [41, 193] on link "Position Templates" at bounding box center [45, 189] width 57 height 13
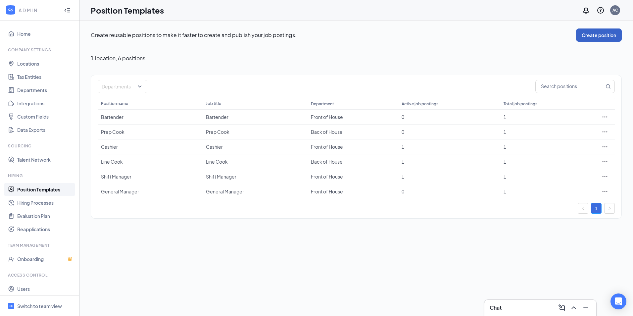
click at [610, 35] on button "Create position" at bounding box center [599, 34] width 46 height 13
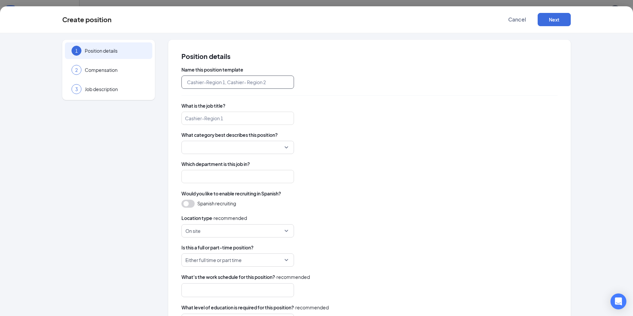
click at [276, 85] on input "text" at bounding box center [237, 81] width 113 height 13
type input "Dishwasher"
click at [256, 117] on input "search" at bounding box center [237, 118] width 113 height 13
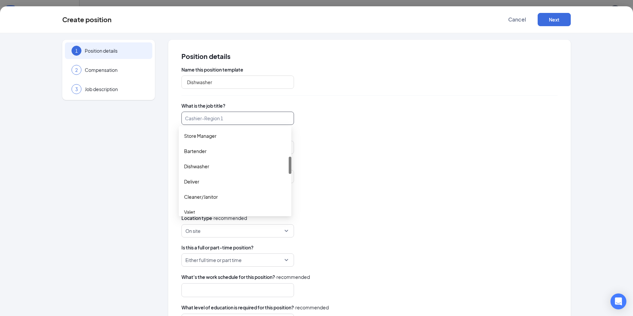
scroll to position [136, 0]
drag, startPoint x: 289, startPoint y: 140, endPoint x: 296, endPoint y: 169, distance: 29.0
click at [296, 169] on body "ADMIN Home Company Settings Locations Tax Entities Departments Integrations Cus…" at bounding box center [316, 158] width 633 height 316
click at [243, 168] on div "Dishwasher" at bounding box center [235, 166] width 102 height 7
type input "Dishwasher"
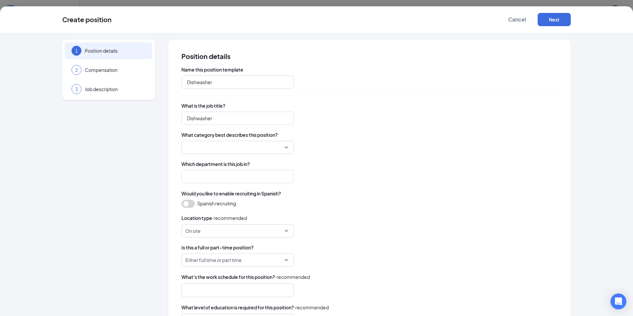
click at [236, 145] on input "search" at bounding box center [235, 147] width 100 height 13
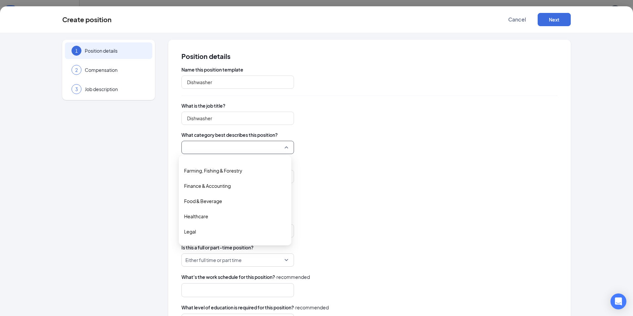
scroll to position [104, 0]
click at [244, 197] on span "Food & Beverage" at bounding box center [235, 198] width 102 height 7
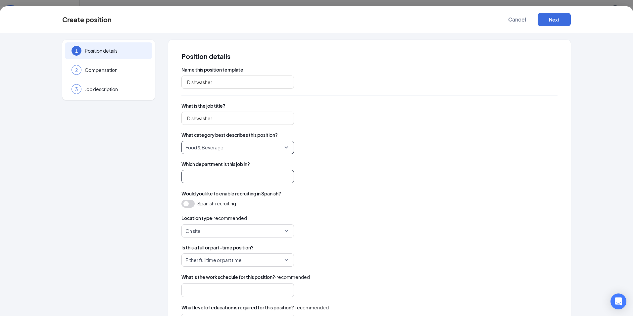
click at [228, 176] on input "search" at bounding box center [237, 176] width 113 height 13
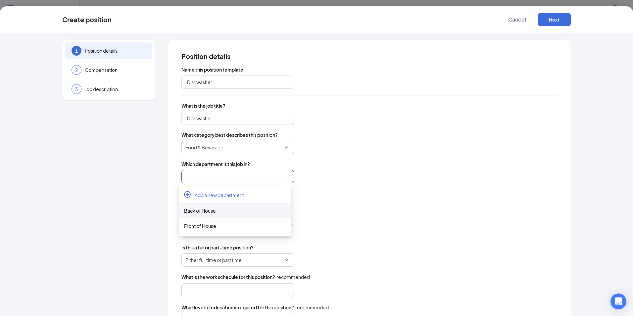
click at [217, 210] on div "Back of House" at bounding box center [235, 210] width 102 height 7
type input "Back of House"
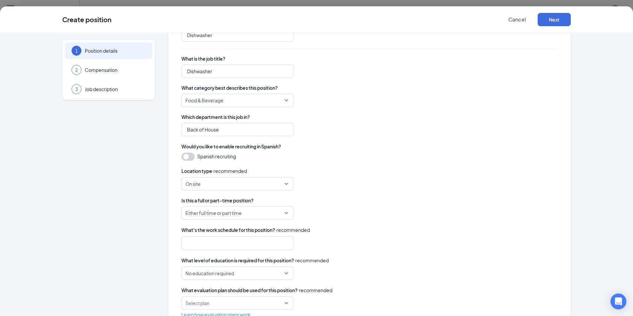
scroll to position [69, 0]
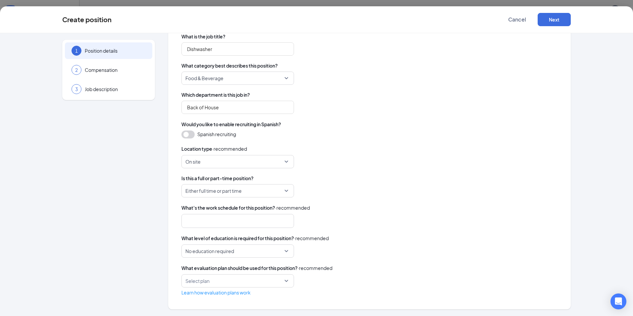
click at [269, 191] on span "Either full time or part time" at bounding box center [234, 190] width 99 height 13
click at [234, 240] on span "Either full time or part time" at bounding box center [212, 239] width 57 height 7
click at [240, 221] on div at bounding box center [234, 221] width 95 height 11
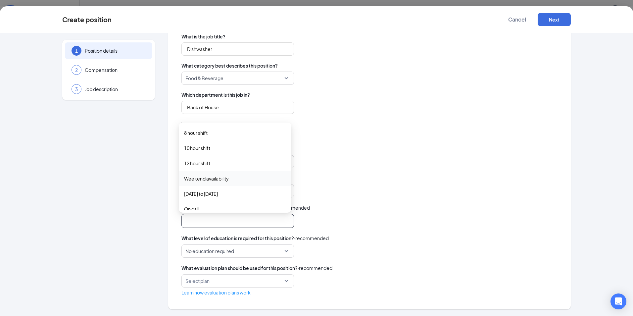
click at [214, 179] on span "Weekend availability" at bounding box center [206, 178] width 45 height 7
click at [210, 158] on span "Day shift" at bounding box center [235, 156] width 102 height 7
click at [208, 177] on div "Night shift" at bounding box center [235, 172] width 113 height 15
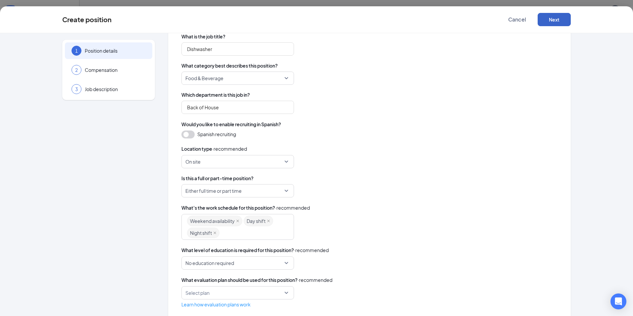
click at [549, 21] on button "Next" at bounding box center [554, 19] width 33 height 13
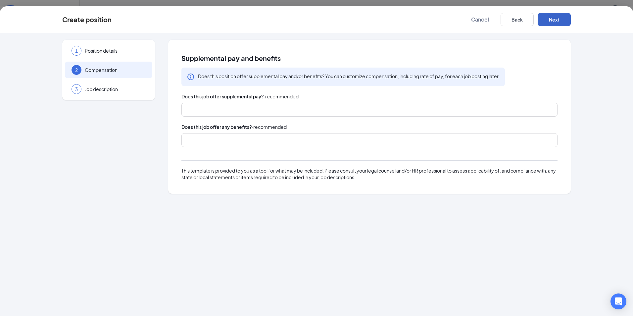
scroll to position [0, 0]
click at [223, 112] on div at bounding box center [366, 109] width 359 height 11
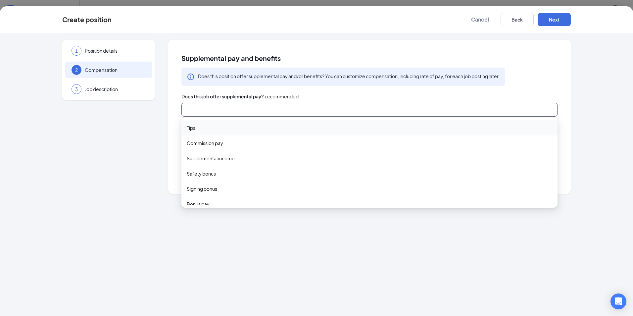
click at [217, 127] on span "Tips" at bounding box center [370, 127] width 366 height 7
click at [358, 254] on div "1 Position details 2 Compensation 3 Job description Supplemental pay and benefi…" at bounding box center [316, 174] width 633 height 283
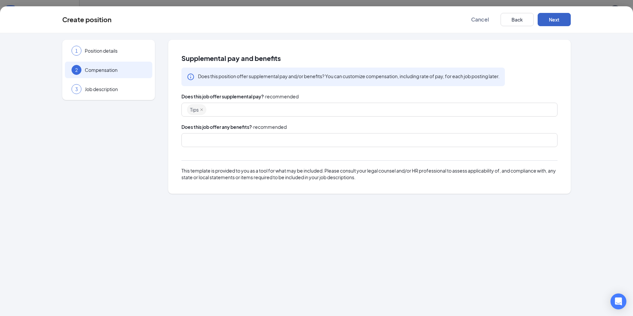
click at [558, 22] on button "Next" at bounding box center [554, 19] width 33 height 13
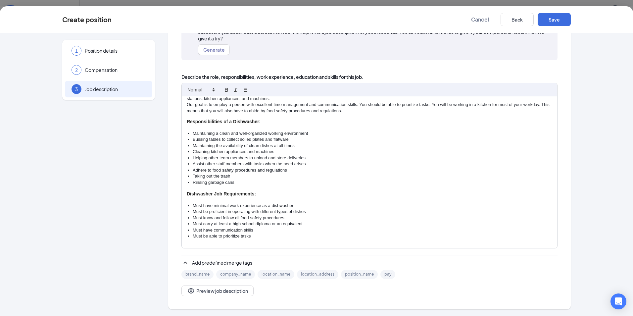
scroll to position [58, 0]
drag, startPoint x: 300, startPoint y: 223, endPoint x: 191, endPoint y: 223, distance: 109.3
click at [193, 223] on li "Must carry at least a high school diploma or an equivalent" at bounding box center [373, 224] width 360 height 6
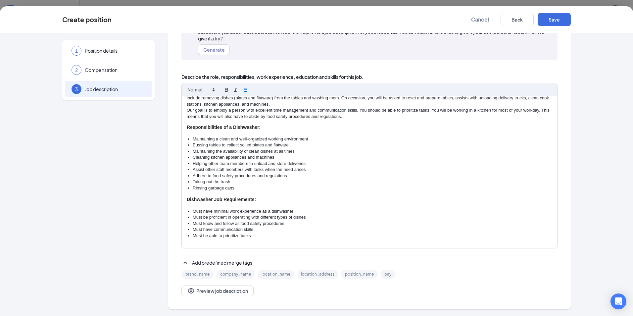
scroll to position [52, 0]
click at [548, 18] on button "Save" at bounding box center [554, 19] width 33 height 13
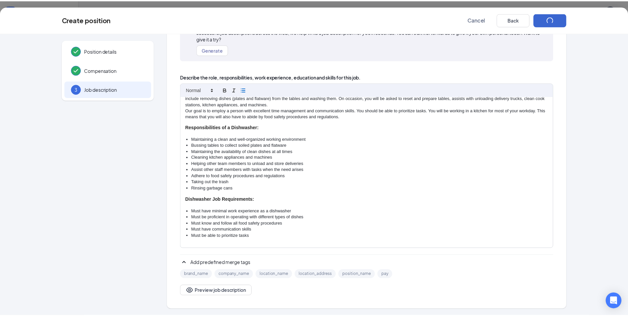
scroll to position [0, 0]
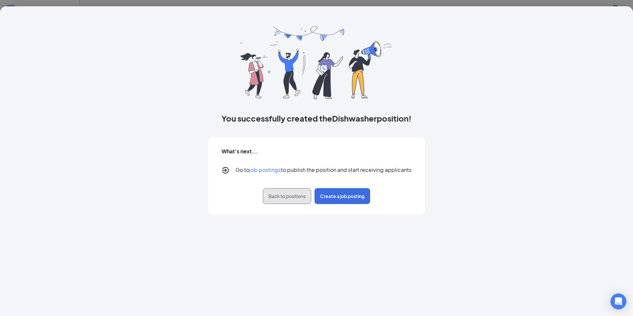
click at [286, 199] on span "Back to positions" at bounding box center [287, 196] width 37 height 7
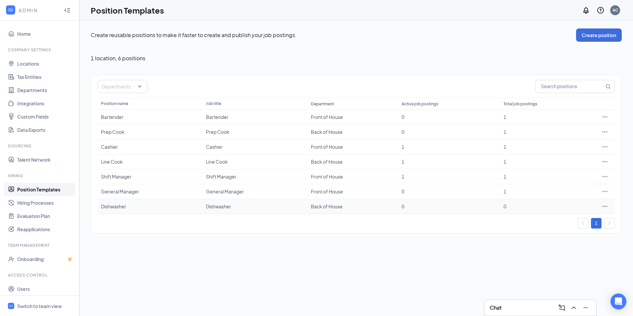
click at [604, 207] on icon "Ellipses" at bounding box center [605, 206] width 7 height 7
click at [507, 206] on div "0" at bounding box center [548, 206] width 88 height 7
click at [606, 205] on icon "Ellipses" at bounding box center [605, 206] width 7 height 7
click at [583, 249] on span "View job postings" at bounding box center [565, 250] width 38 height 6
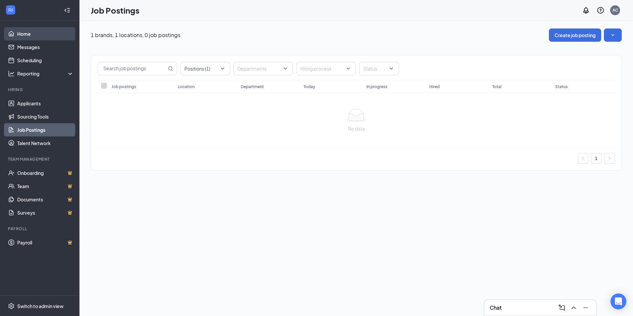
click at [24, 33] on link "Home" at bounding box center [45, 33] width 57 height 13
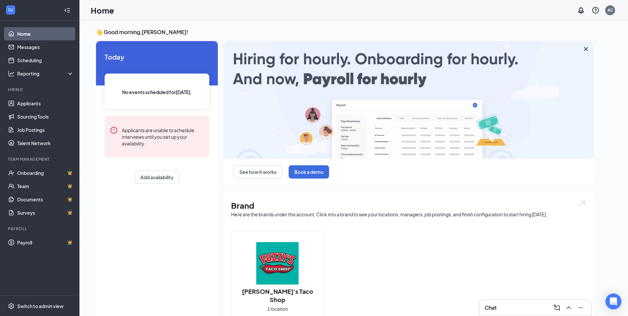
click at [70, 12] on icon "Collapse" at bounding box center [67, 10] width 7 height 7
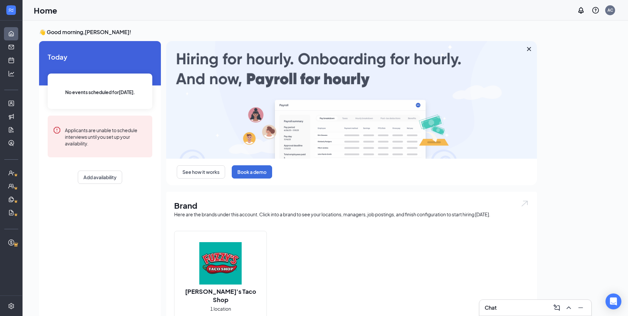
click at [17, 13] on div at bounding box center [11, 10] width 13 height 13
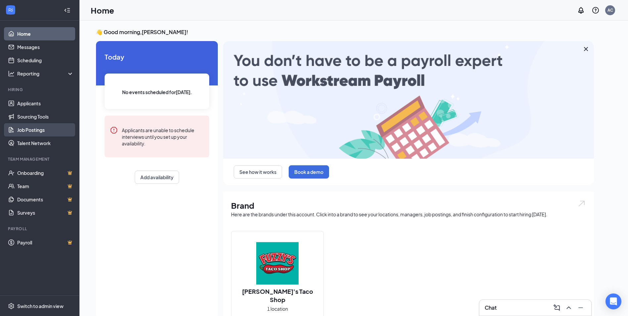
click at [51, 129] on link "Job Postings" at bounding box center [45, 129] width 57 height 13
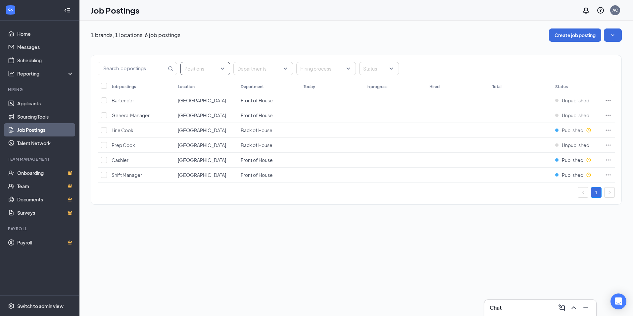
click at [226, 67] on div "Positions" at bounding box center [205, 68] width 50 height 13
click at [206, 117] on span "Dishwasher" at bounding box center [207, 117] width 25 height 6
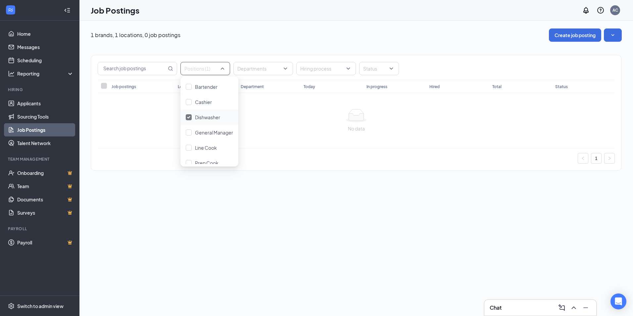
click at [195, 215] on div "1 brands, 1 locations, 0 job postings Create job posting Positions (1) Departme…" at bounding box center [356, 168] width 554 height 295
click at [223, 70] on div "Positions (1)" at bounding box center [205, 68] width 50 height 13
click at [189, 117] on img at bounding box center [188, 117] width 3 height 3
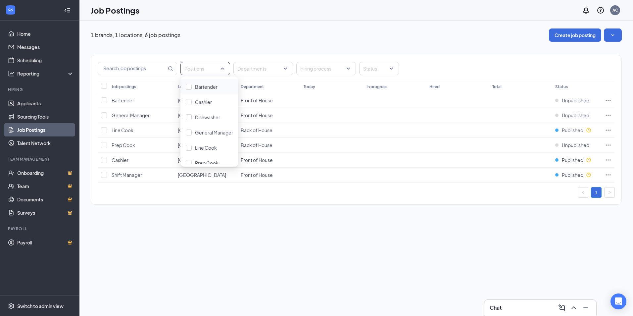
click at [163, 50] on div "Positions Departments Hiring process Status Job postings Location Department To…" at bounding box center [356, 127] width 531 height 170
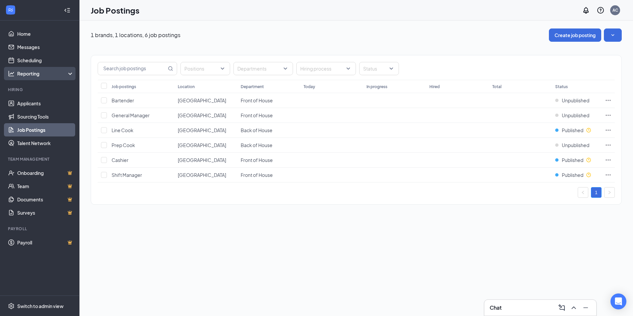
click at [69, 72] on div "Reporting" at bounding box center [45, 73] width 57 height 7
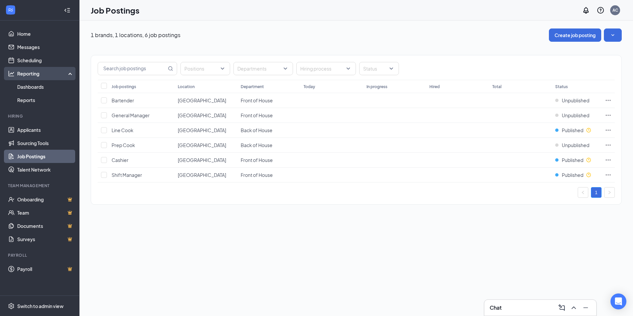
click at [69, 72] on div "Reporting" at bounding box center [45, 73] width 57 height 7
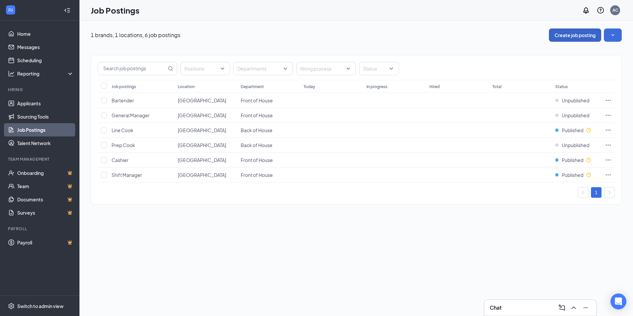
click at [581, 33] on button "Create job posting" at bounding box center [575, 34] width 52 height 13
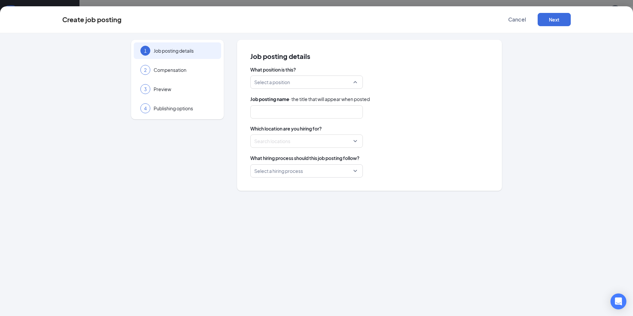
click at [348, 77] on input "search" at bounding box center [304, 82] width 100 height 13
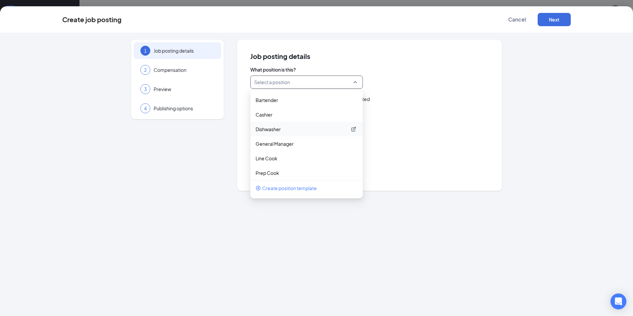
click at [305, 129] on p "Dishwasher" at bounding box center [301, 129] width 91 height 7
type input "Dishwasher"
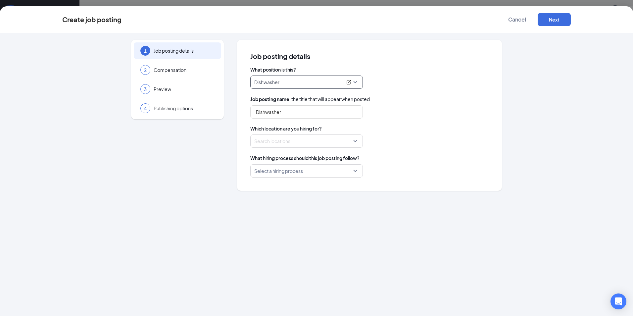
click at [309, 140] on div at bounding box center [305, 141] width 100 height 11
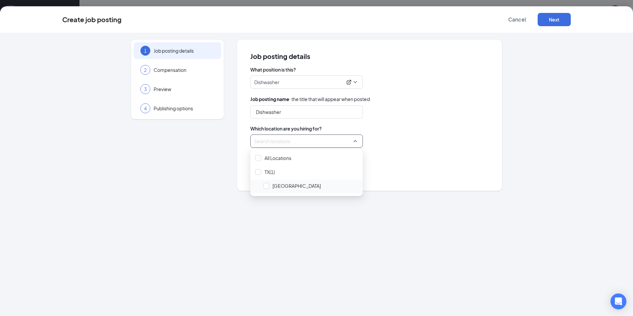
click at [270, 188] on span "[GEOGRAPHIC_DATA]" at bounding box center [310, 185] width 99 height 13
click at [410, 215] on div "1 Job posting details 2 Compensation 3 Preview 4 Publishing options Job posting…" at bounding box center [316, 174] width 633 height 283
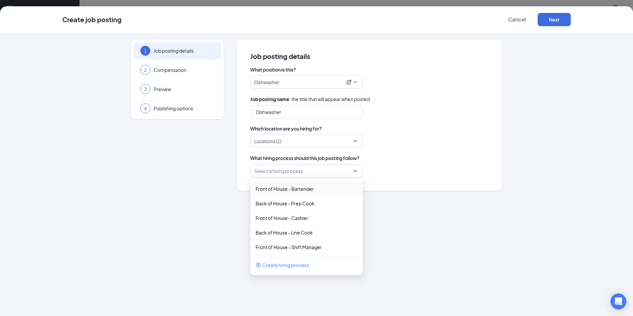
click at [354, 171] on div "Select a hiring process" at bounding box center [306, 170] width 113 height 13
click at [289, 268] on span "Create hiring process" at bounding box center [285, 264] width 47 height 7
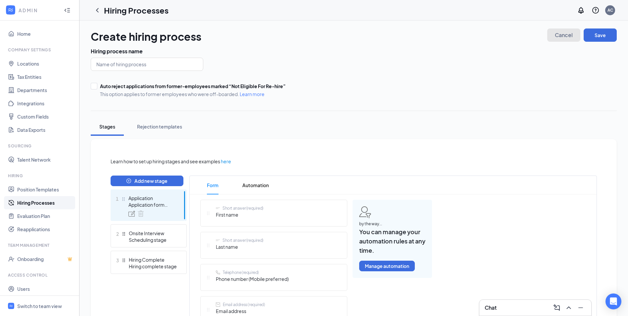
click at [570, 33] on span "Cancel" at bounding box center [564, 35] width 18 height 5
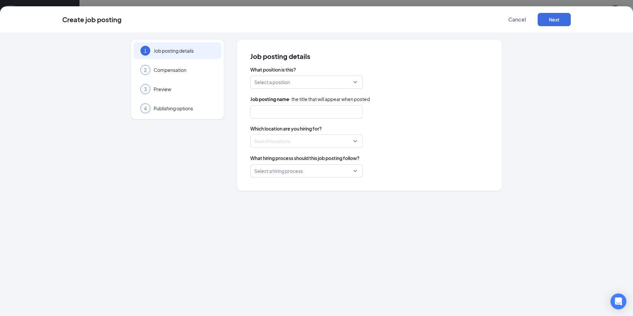
click at [352, 86] on input "search" at bounding box center [304, 82] width 100 height 13
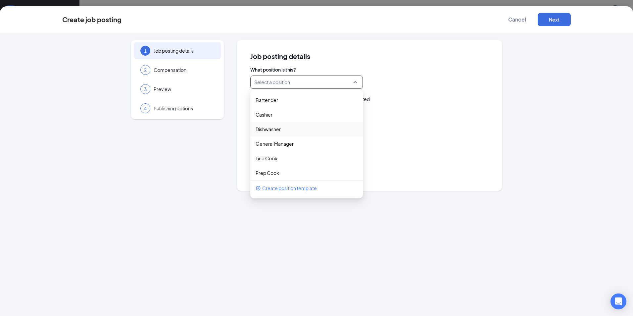
click at [309, 134] on div "Dishwasher" at bounding box center [306, 129] width 113 height 15
type input "Dishwasher"
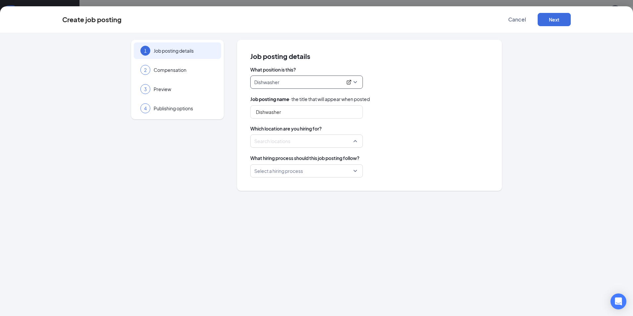
click at [292, 143] on div at bounding box center [305, 141] width 100 height 11
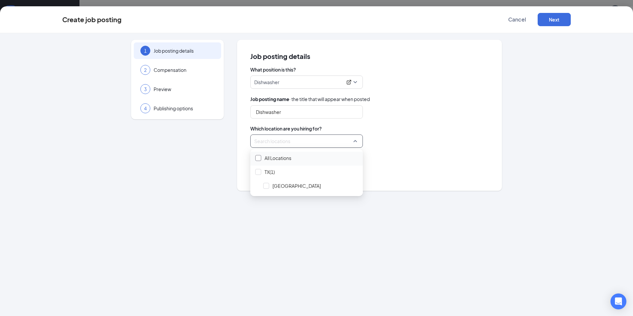
click at [258, 160] on div at bounding box center [258, 158] width 6 height 6
click at [508, 213] on div "1 Job posting details 2 Compensation 3 Preview 4 Publishing options Job posting…" at bounding box center [316, 174] width 633 height 283
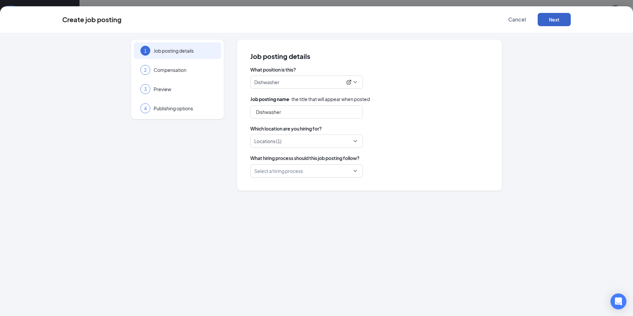
click at [555, 20] on button "Next" at bounding box center [554, 19] width 33 height 13
click at [360, 169] on div "Select a hiring process" at bounding box center [306, 170] width 113 height 13
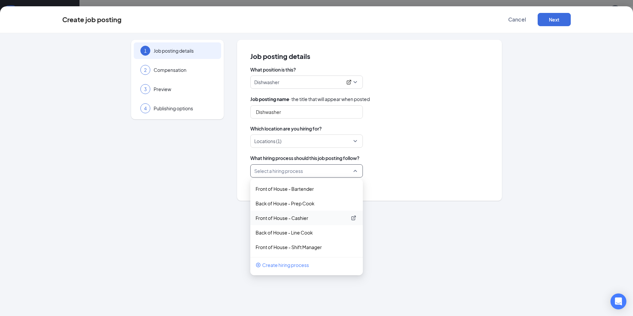
click at [303, 217] on p "Front of House - Cashier" at bounding box center [301, 218] width 91 height 7
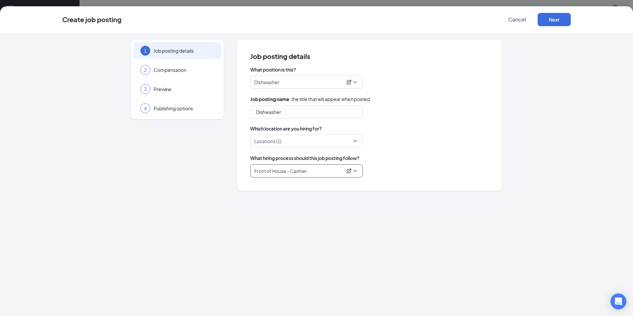
click at [354, 169] on span "Front of House - Cashier" at bounding box center [306, 171] width 105 height 13
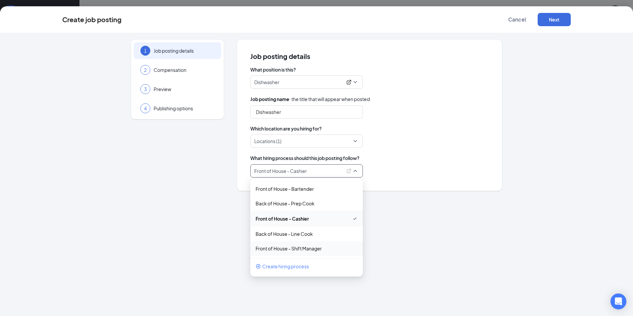
click at [263, 269] on span "Create hiring process" at bounding box center [285, 266] width 47 height 7
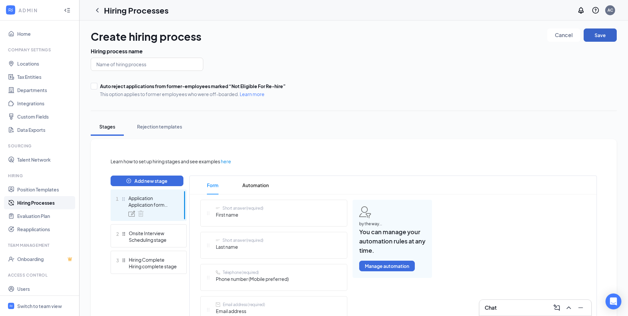
click at [609, 37] on button "Save" at bounding box center [600, 34] width 33 height 13
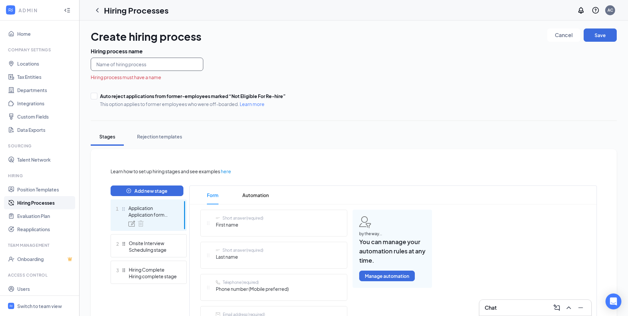
click at [131, 58] on input "text" at bounding box center [147, 64] width 113 height 13
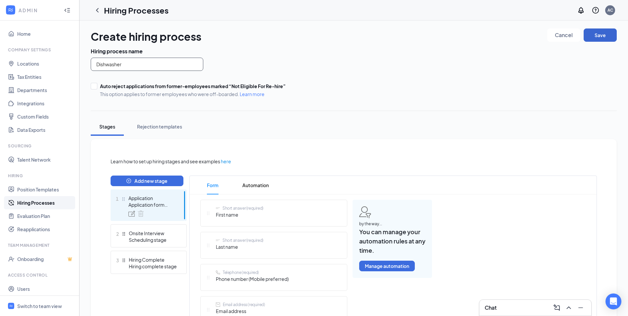
type input "Dishwasher"
click at [606, 39] on button "Save" at bounding box center [600, 34] width 33 height 13
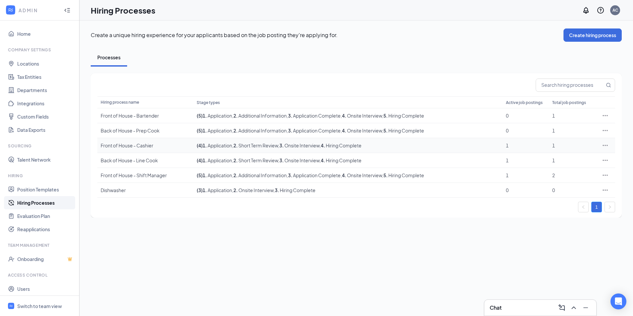
click at [607, 147] on icon "Ellipses" at bounding box center [605, 145] width 7 height 7
click at [582, 191] on span "View job postings" at bounding box center [565, 189] width 38 height 6
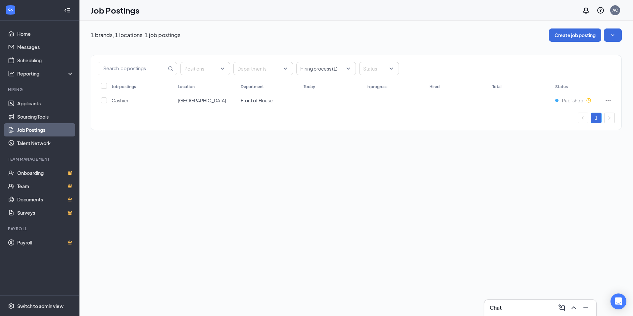
click at [18, 132] on link "Job Postings" at bounding box center [45, 129] width 57 height 13
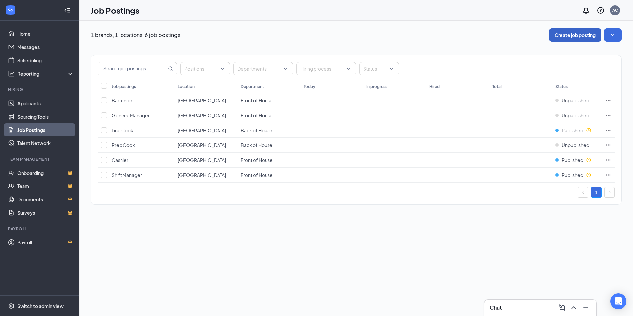
click at [584, 35] on button "Create job posting" at bounding box center [575, 34] width 52 height 13
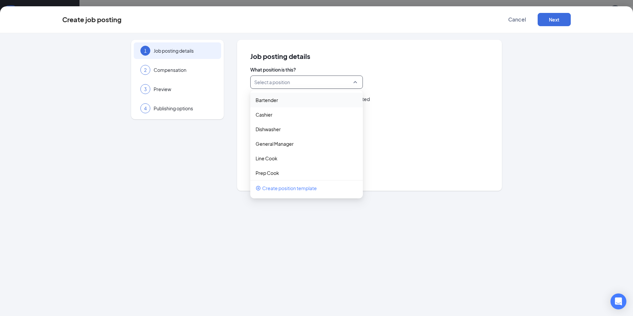
click at [346, 83] on input "search" at bounding box center [304, 82] width 100 height 13
click at [306, 134] on div "Dishwasher" at bounding box center [306, 129] width 113 height 15
type input "Dishwasher"
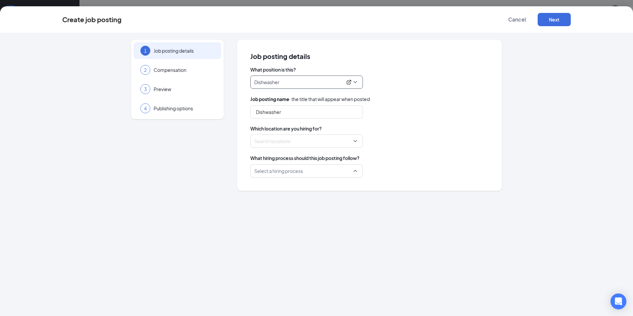
click at [351, 174] on input "search" at bounding box center [304, 171] width 100 height 13
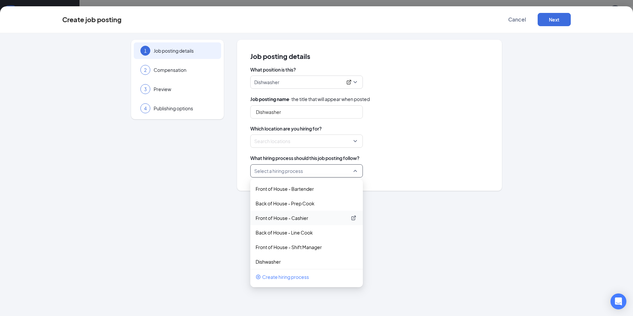
click at [291, 221] on p "Front of House - Cashier" at bounding box center [301, 218] width 91 height 7
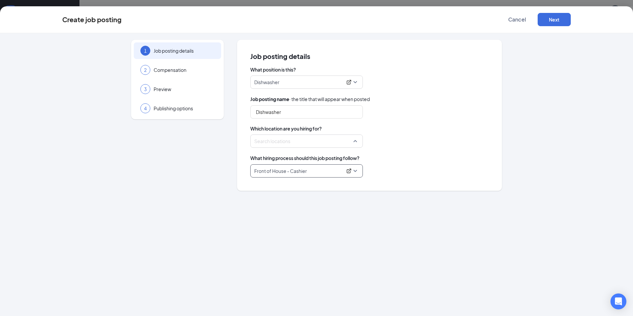
click at [318, 141] on div at bounding box center [305, 141] width 100 height 11
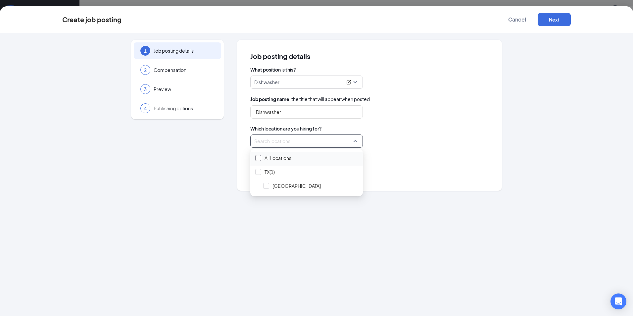
click at [258, 159] on div at bounding box center [258, 158] width 6 height 6
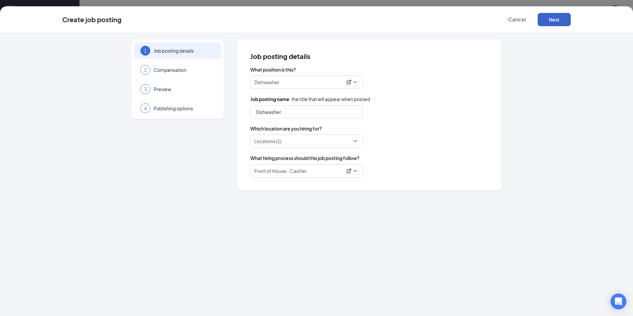
click at [561, 18] on button "Next" at bounding box center [554, 19] width 33 height 13
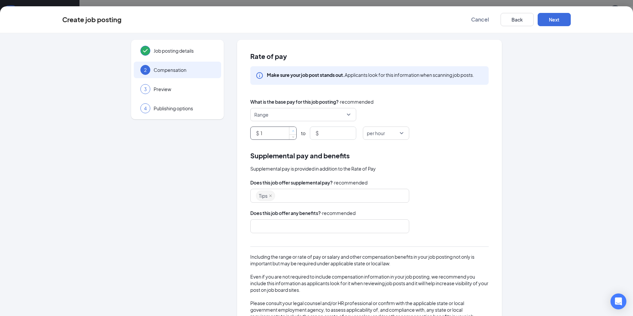
click at [289, 132] on span "Increase Value" at bounding box center [292, 131] width 7 height 8
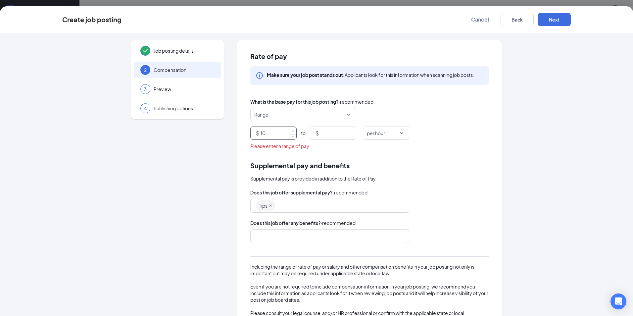
type input "10"
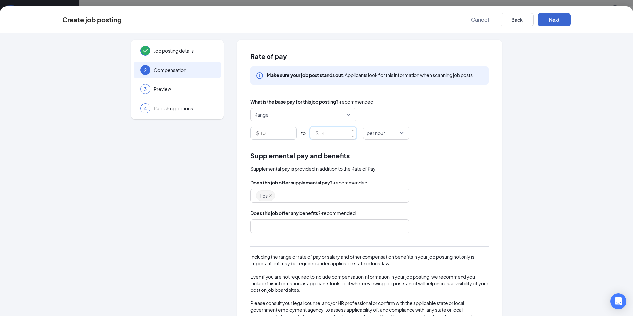
type input "14"
click at [551, 19] on button "Next" at bounding box center [554, 19] width 33 height 13
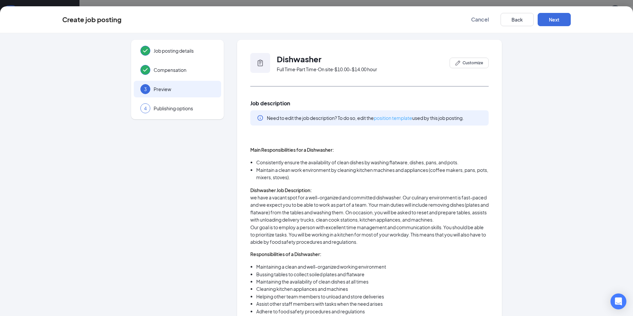
click at [404, 116] on link "position template" at bounding box center [393, 118] width 38 height 6
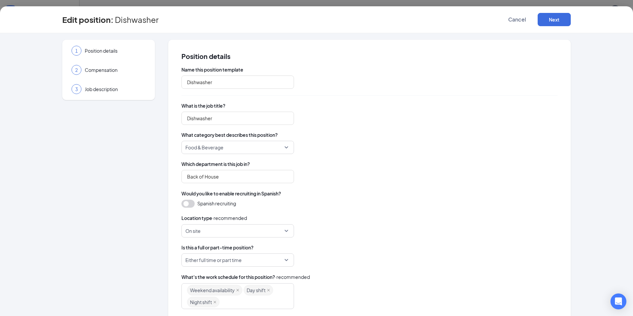
type input "Dishwasher"
type input "Back of House"
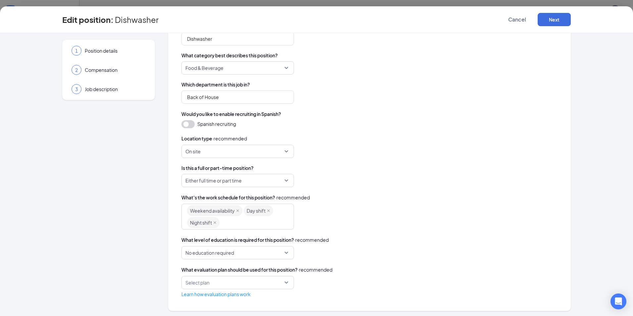
scroll to position [81, 0]
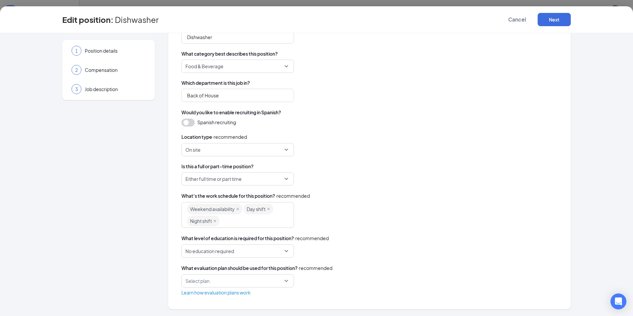
click at [559, 11] on div "Edit position : Dishwasher Cancel Next" at bounding box center [316, 19] width 633 height 27
click at [559, 17] on button "Next" at bounding box center [554, 19] width 33 height 13
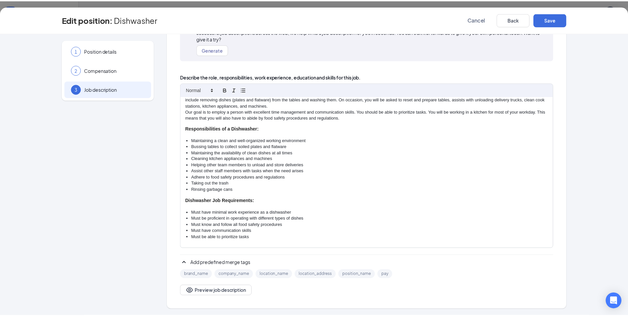
scroll to position [52, 0]
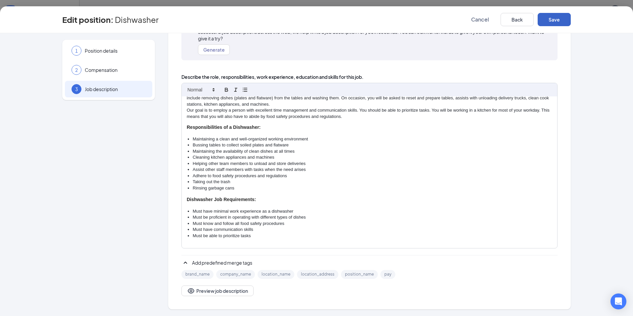
click at [554, 24] on button "Save" at bounding box center [554, 19] width 33 height 13
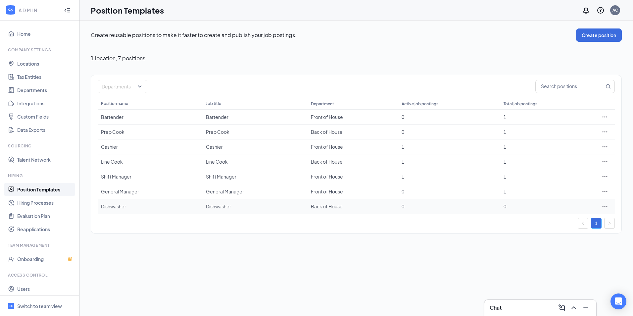
click at [412, 208] on div "0" at bounding box center [449, 206] width 95 height 7
click at [608, 207] on div at bounding box center [604, 206] width 13 height 7
click at [605, 207] on icon "Ellipses" at bounding box center [605, 206] width 5 height 1
click at [563, 251] on span "View job postings" at bounding box center [565, 250] width 38 height 6
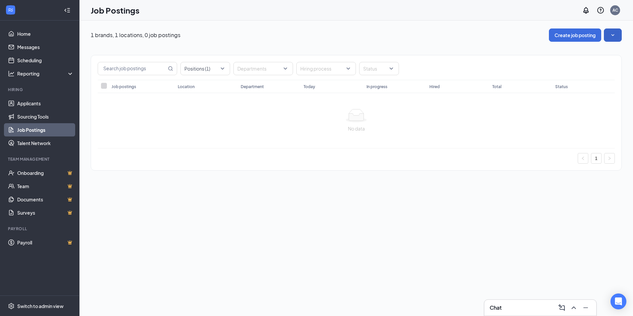
click at [614, 36] on icon "SmallChevronDown" at bounding box center [613, 35] width 7 height 7
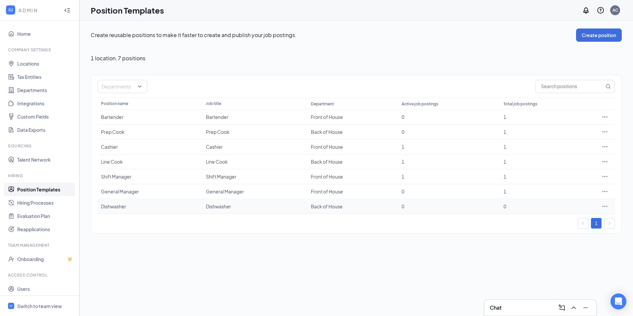
click at [113, 210] on td "Dishwasher" at bounding box center [150, 206] width 105 height 15
click at [328, 207] on td "Back of House" at bounding box center [353, 206] width 91 height 15
click at [598, 37] on button "Create position" at bounding box center [599, 34] width 46 height 13
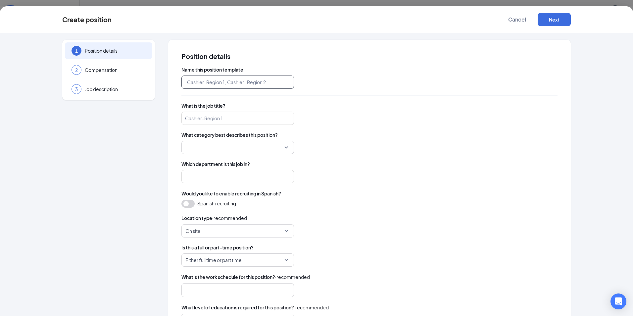
click at [266, 85] on input "text" at bounding box center [237, 81] width 113 height 13
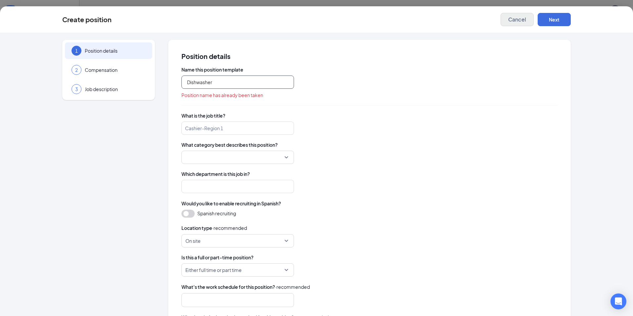
type input "Dishwasher"
click at [521, 18] on span "Cancel" at bounding box center [517, 19] width 18 height 7
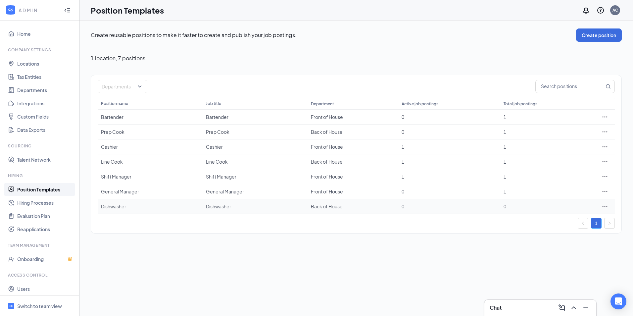
click at [115, 206] on div "Dishwasher" at bounding box center [150, 206] width 98 height 7
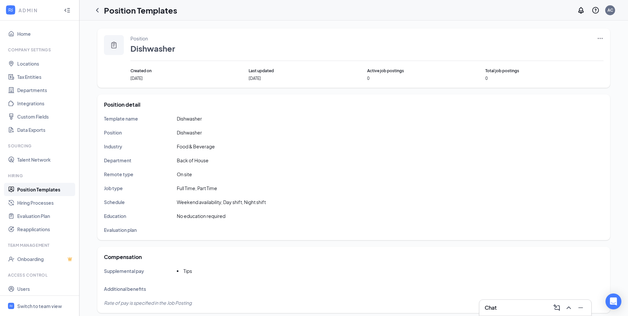
click at [597, 38] on icon "Ellipses" at bounding box center [600, 38] width 7 height 7
click at [38, 201] on link "Hiring Processes" at bounding box center [45, 202] width 57 height 13
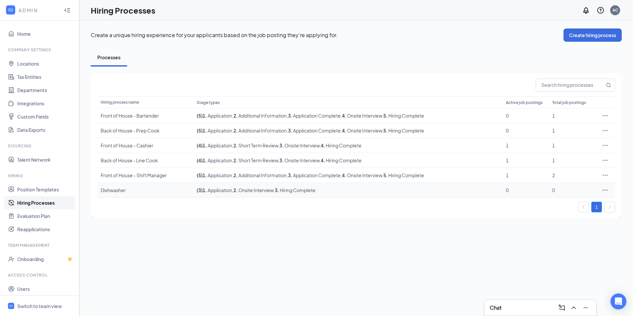
click at [605, 189] on icon "Ellipses" at bounding box center [605, 190] width 7 height 7
click at [376, 255] on div "Create a unique hiring experience for your applicants based on the job posting …" at bounding box center [356, 168] width 554 height 295
click at [25, 253] on link "Onboarding" at bounding box center [45, 258] width 57 height 13
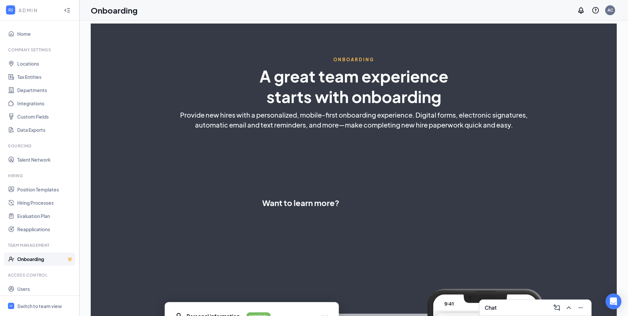
select select "US"
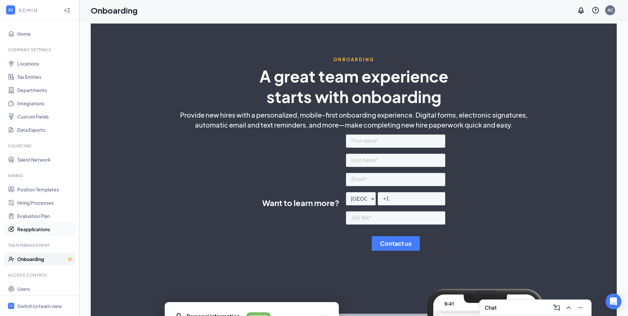
click at [27, 235] on link "Reapplications" at bounding box center [45, 229] width 57 height 13
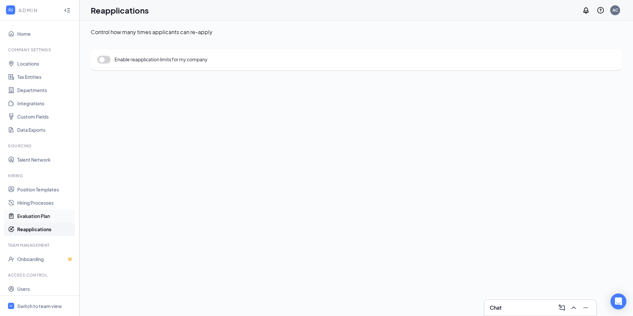
click at [31, 213] on link "Evaluation Plan" at bounding box center [45, 215] width 57 height 13
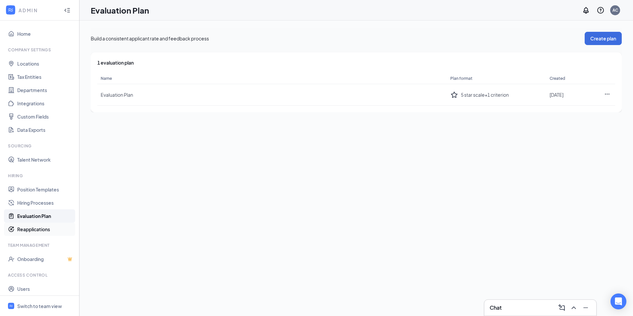
click at [32, 229] on link "Reapplications" at bounding box center [45, 229] width 57 height 13
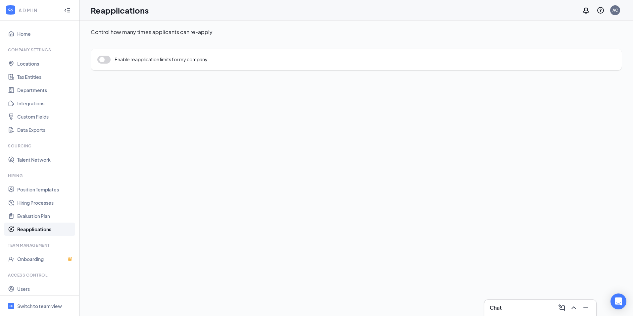
click at [107, 59] on button "button" at bounding box center [103, 60] width 13 height 8
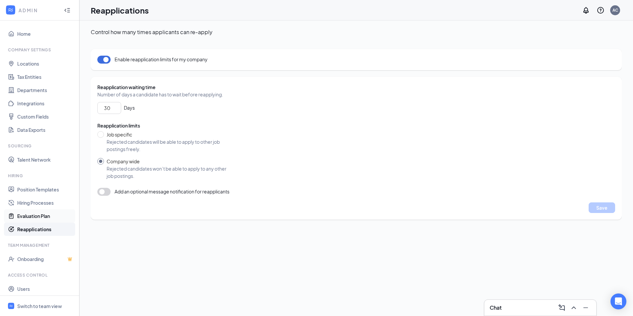
click at [30, 219] on link "Evaluation Plan" at bounding box center [45, 215] width 57 height 13
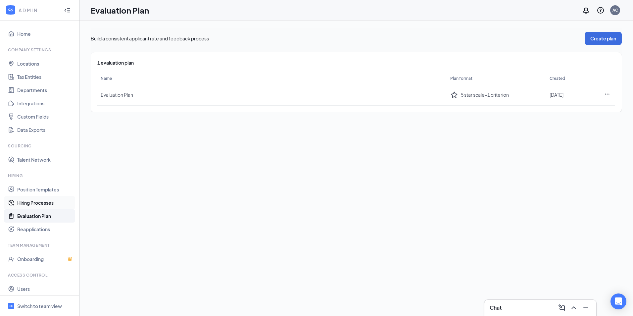
click at [31, 206] on link "Hiring Processes" at bounding box center [45, 202] width 57 height 13
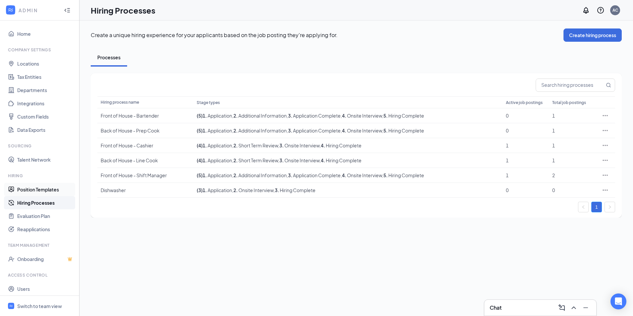
click at [31, 195] on link "Position Templates" at bounding box center [45, 189] width 57 height 13
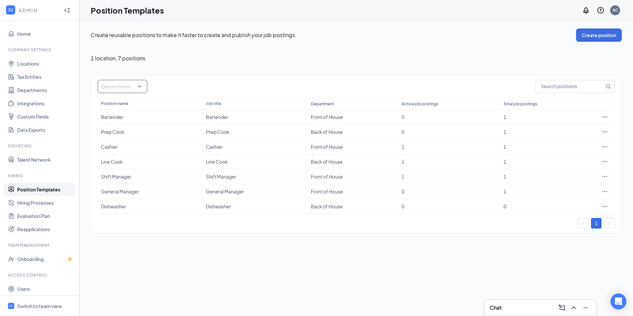
click at [141, 86] on div "Departments" at bounding box center [123, 86] width 50 height 13
click at [150, 231] on div "Departments Position name Job title Department Active job postings Total job po…" at bounding box center [356, 154] width 531 height 159
click at [27, 91] on link "Departments" at bounding box center [45, 89] width 57 height 13
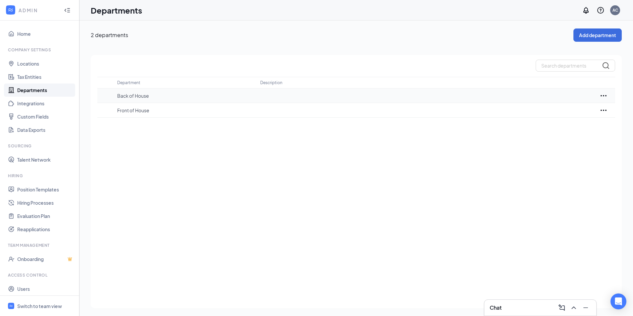
click at [139, 97] on p "Back of House" at bounding box center [185, 95] width 137 height 7
click at [30, 66] on link "Locations" at bounding box center [45, 63] width 57 height 13
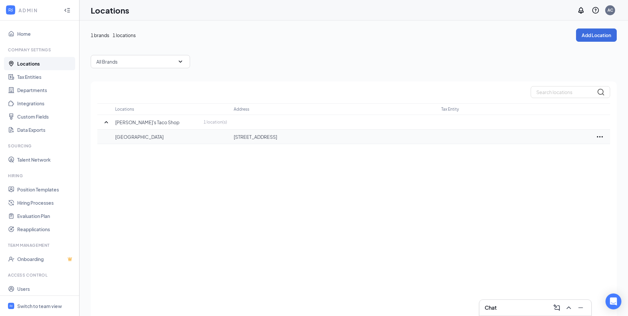
click at [131, 137] on p "[GEOGRAPHIC_DATA]" at bounding box center [171, 136] width 112 height 7
click at [20, 30] on link "Home" at bounding box center [45, 33] width 57 height 13
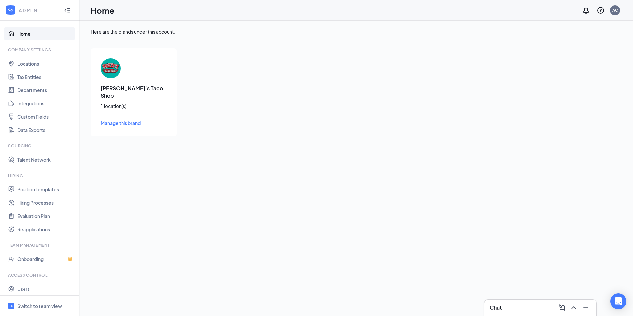
click at [131, 120] on span "Manage this brand" at bounding box center [121, 123] width 40 height 6
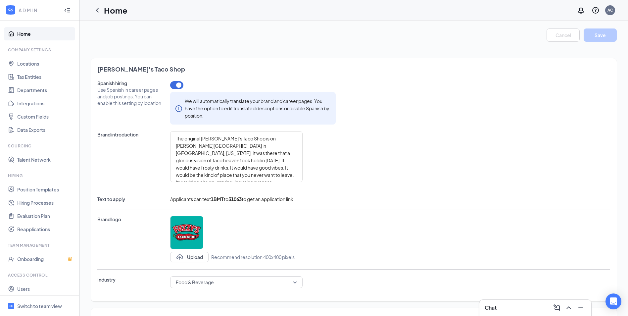
type textarea "The original [PERSON_NAME]’s Taco Shop is on [PERSON_NAME][GEOGRAPHIC_DATA] in …"
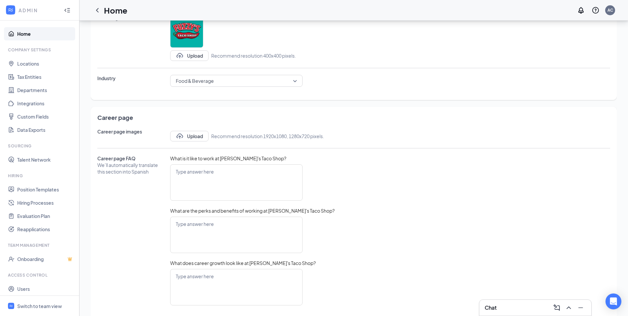
scroll to position [219, 0]
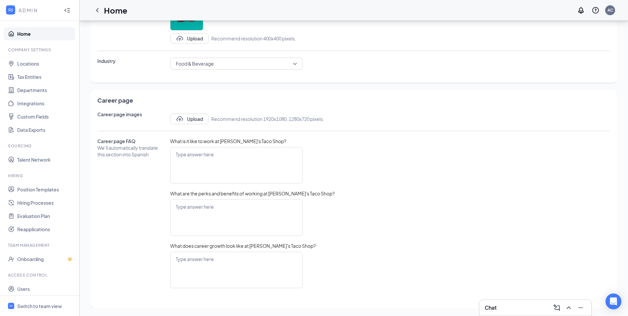
click at [64, 7] on icon "Collapse" at bounding box center [67, 10] width 7 height 7
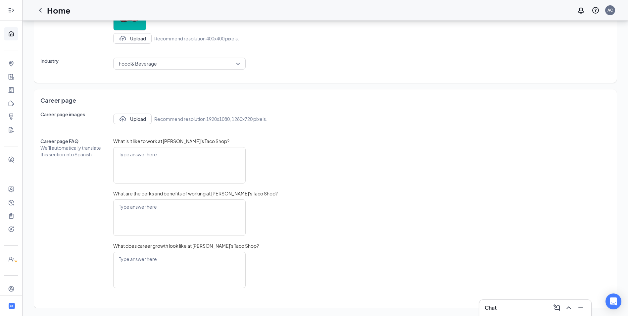
click at [8, 11] on icon "Expand" at bounding box center [11, 10] width 7 height 7
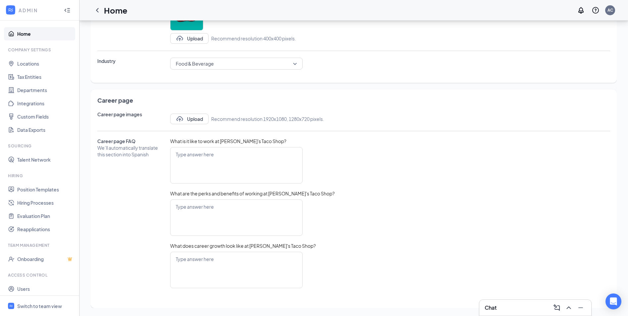
click at [8, 11] on icon "WorkstreamLogo" at bounding box center [10, 10] width 7 height 7
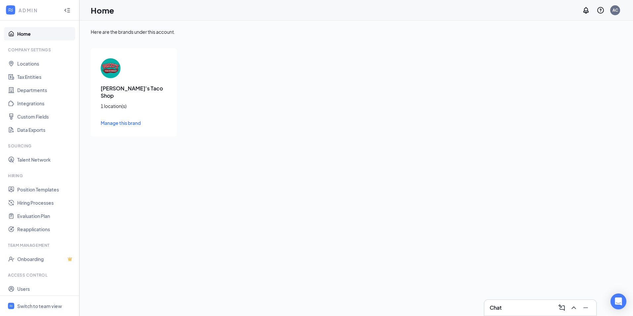
click at [8, 11] on icon "WorkstreamLogo" at bounding box center [10, 10] width 7 height 7
click at [34, 192] on link "Position Templates" at bounding box center [45, 189] width 57 height 13
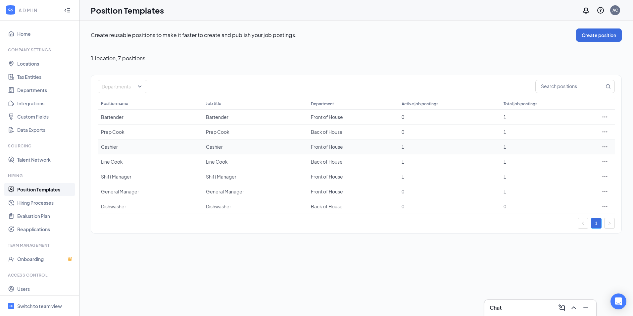
click at [603, 145] on icon "Ellipses" at bounding box center [605, 146] width 7 height 7
click at [566, 267] on div "Create reusable positions to make it faster to create and publish your job post…" at bounding box center [356, 168] width 554 height 295
click at [606, 205] on icon "Ellipses" at bounding box center [605, 206] width 7 height 7
click at [575, 251] on span "View job postings" at bounding box center [565, 250] width 38 height 6
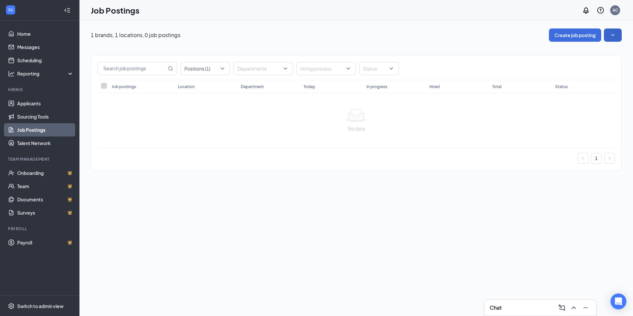
click at [615, 33] on icon "SmallChevronDown" at bounding box center [613, 35] width 7 height 7
click at [565, 80] on span "View job postings on the career page" at bounding box center [567, 81] width 79 height 6
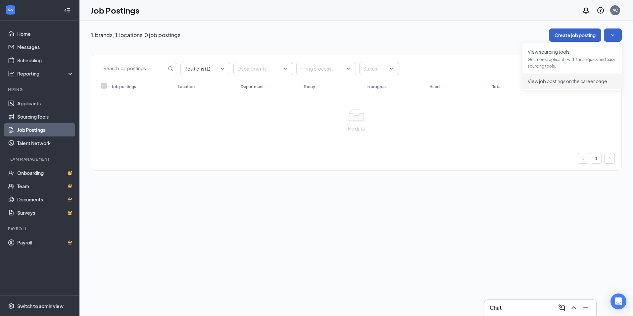
click at [560, 36] on button "Create job posting" at bounding box center [575, 34] width 52 height 13
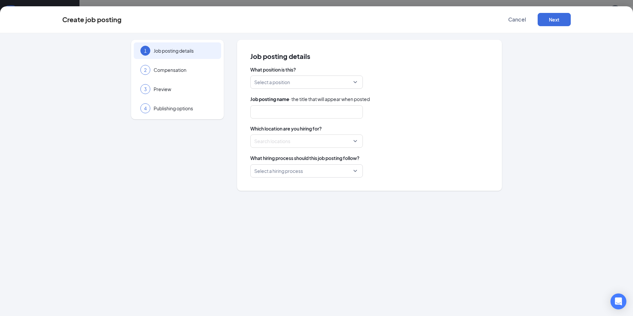
click at [325, 76] on input "search" at bounding box center [304, 82] width 100 height 13
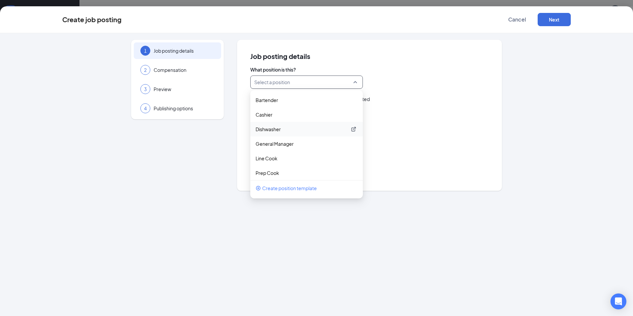
click at [294, 131] on p "Dishwasher" at bounding box center [301, 129] width 91 height 7
type input "Dishwasher"
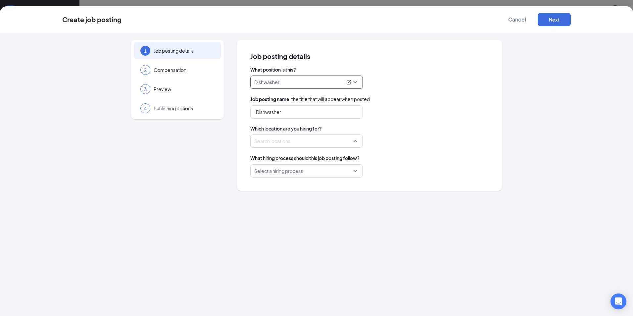
click at [302, 137] on div at bounding box center [305, 141] width 100 height 11
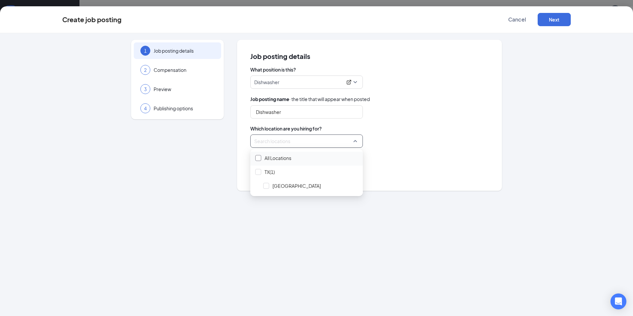
click at [260, 157] on div at bounding box center [258, 158] width 6 height 6
click at [368, 169] on div "Select a hiring process" at bounding box center [369, 170] width 238 height 13
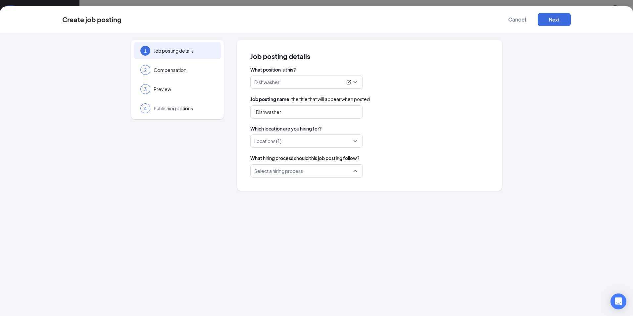
click at [343, 170] on input "search" at bounding box center [304, 171] width 100 height 13
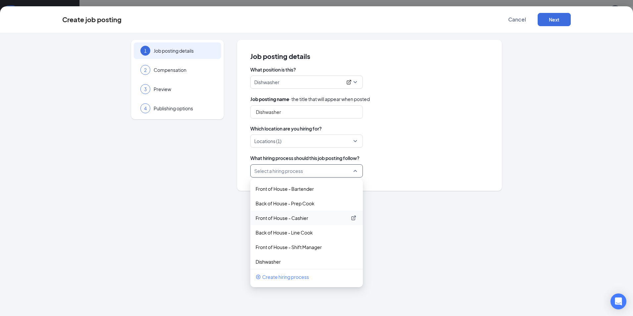
click at [302, 220] on p "Front of House - Cashier" at bounding box center [301, 218] width 91 height 7
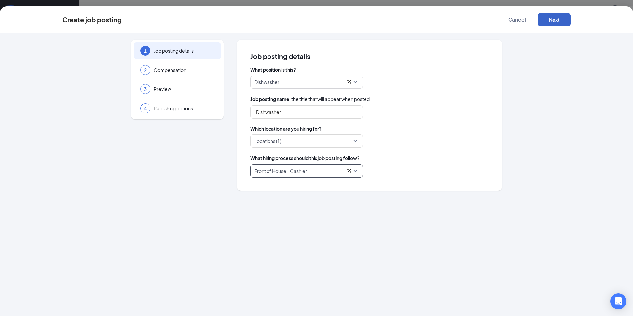
click at [561, 17] on button "Next" at bounding box center [554, 19] width 33 height 13
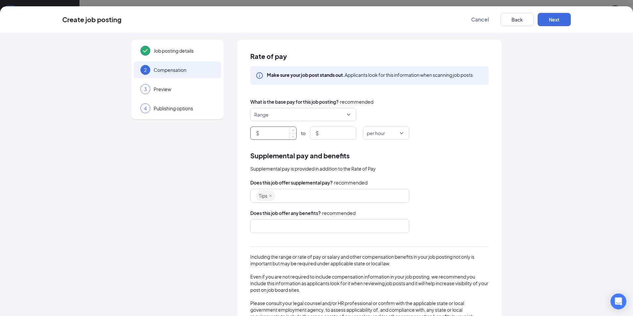
click at [278, 129] on input at bounding box center [279, 133] width 36 height 13
click at [281, 117] on span "Range" at bounding box center [300, 114] width 92 height 13
click at [279, 117] on span "Range" at bounding box center [300, 114] width 92 height 13
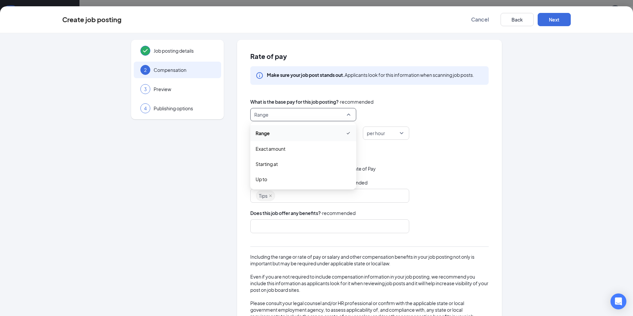
click at [279, 117] on span "Range" at bounding box center [300, 114] width 92 height 13
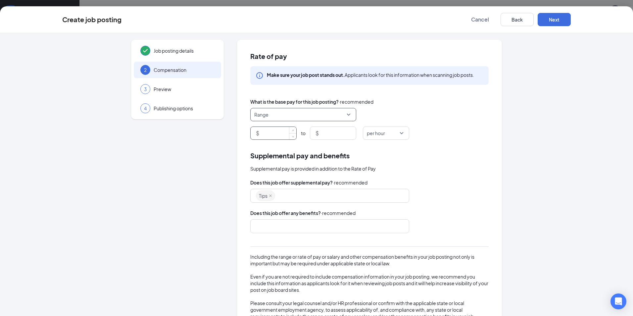
click at [273, 132] on input at bounding box center [279, 133] width 36 height 13
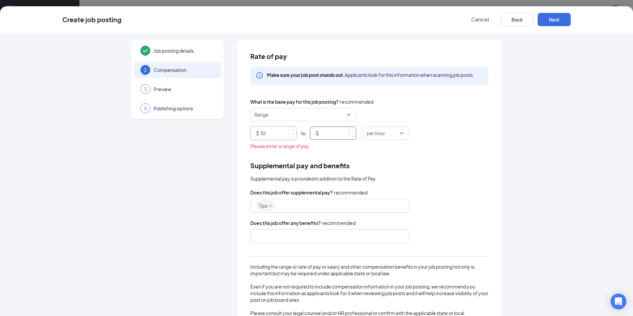
type input "10"
click at [326, 137] on input at bounding box center [338, 133] width 36 height 13
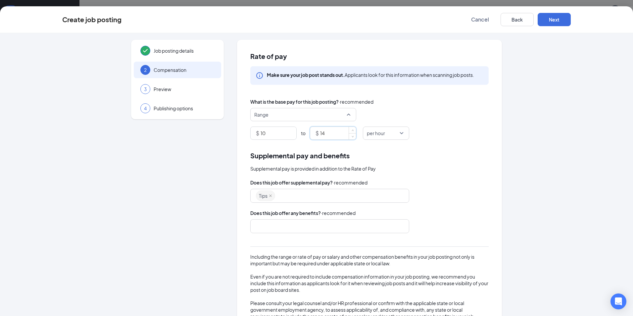
click at [344, 115] on span "Range" at bounding box center [300, 114] width 92 height 13
type input "14"
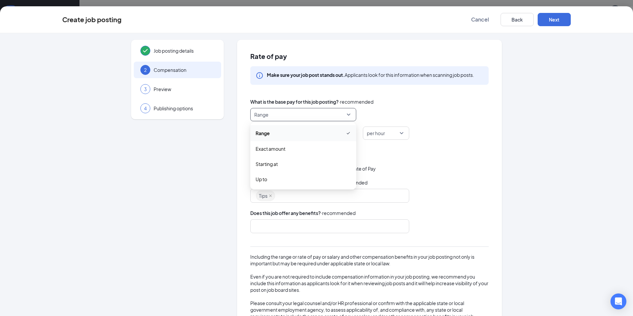
click at [423, 160] on div "Supplemental pay and benefits" at bounding box center [369, 155] width 238 height 10
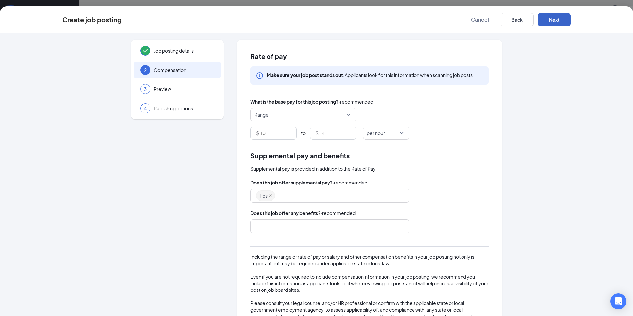
click at [552, 18] on button "Next" at bounding box center [554, 19] width 33 height 13
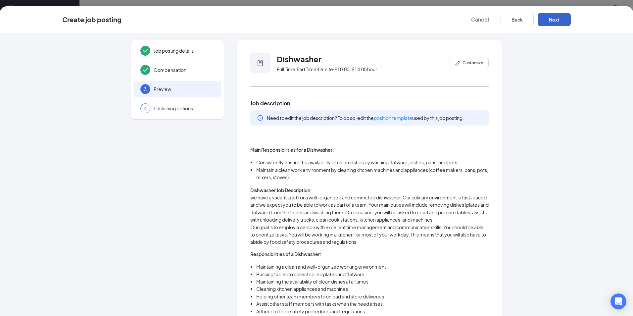
click at [555, 21] on button "Next" at bounding box center [554, 19] width 33 height 13
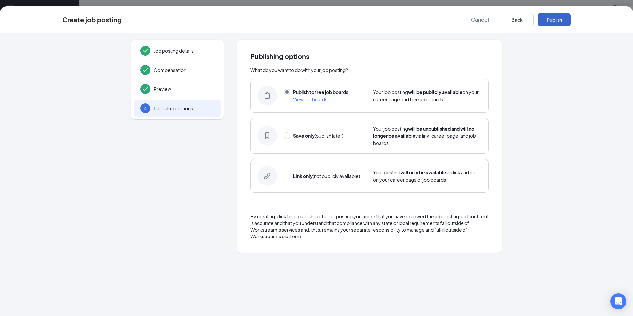
click at [555, 21] on button "Publish" at bounding box center [554, 19] width 33 height 13
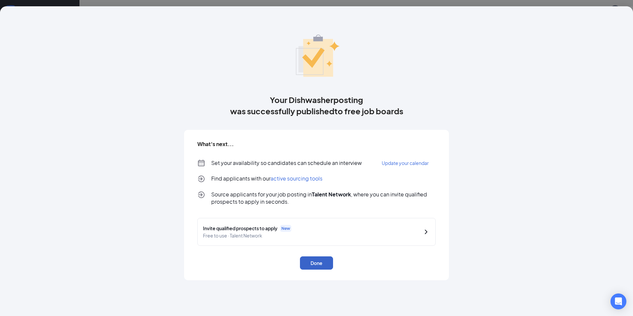
click at [315, 268] on button "Done" at bounding box center [316, 262] width 33 height 13
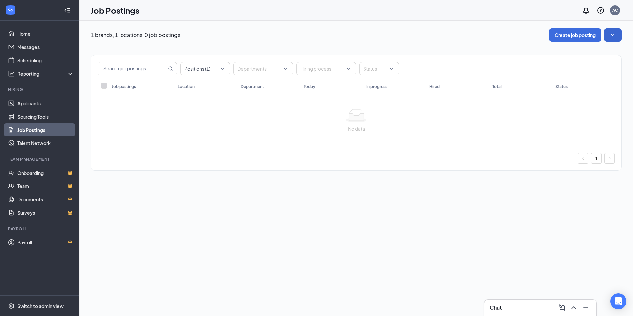
click at [48, 131] on link "Job Postings" at bounding box center [45, 129] width 57 height 13
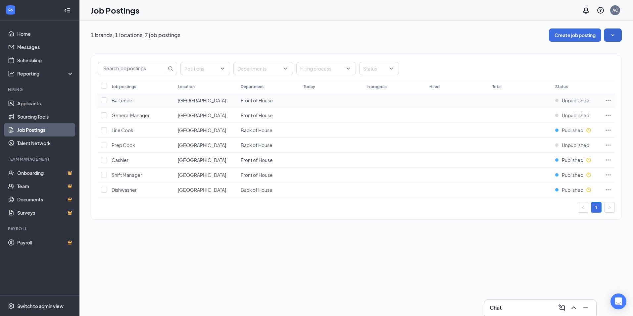
click at [128, 99] on span "Bartender" at bounding box center [123, 100] width 23 height 6
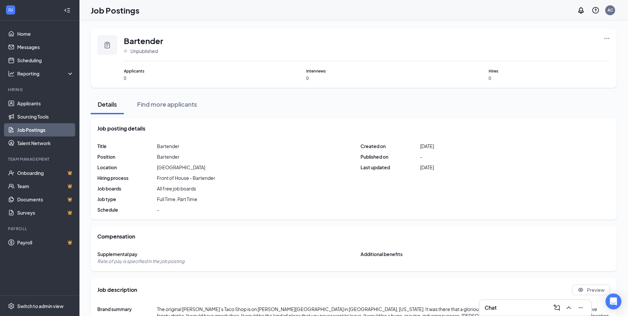
click at [60, 133] on link "Job Postings" at bounding box center [45, 129] width 57 height 13
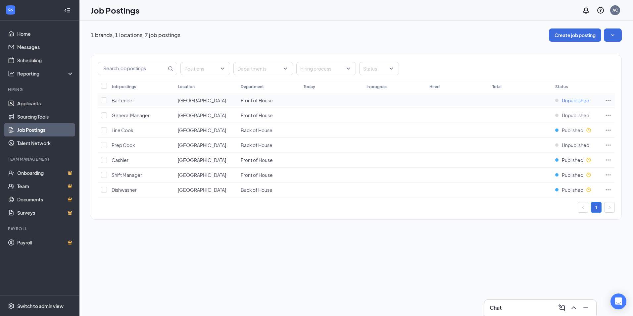
click at [571, 100] on span "Unpublished" at bounding box center [575, 100] width 27 height 7
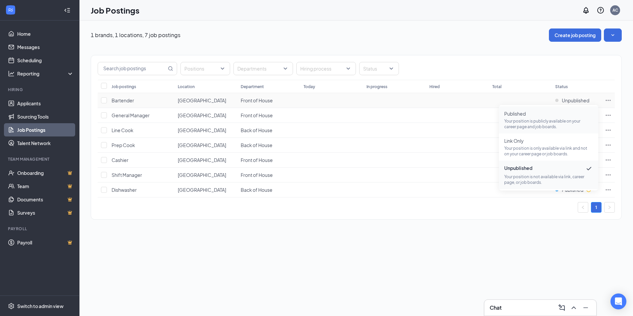
click at [542, 120] on p "Your position is publicly available on your career page and job boards." at bounding box center [548, 123] width 89 height 11
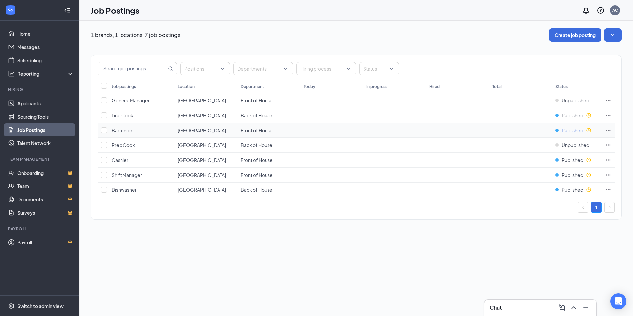
click at [577, 130] on span "Published" at bounding box center [573, 130] width 22 height 7
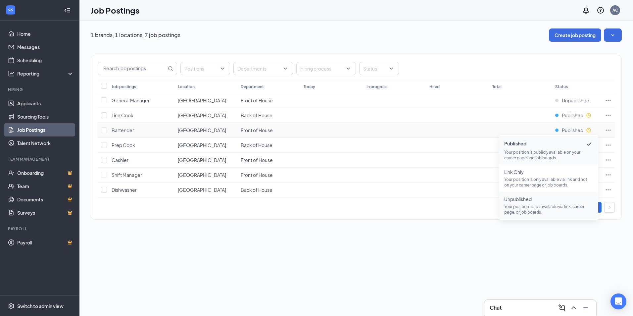
click at [528, 203] on span "Unpublished Your position is not available via link, career page, or job boards." at bounding box center [548, 205] width 89 height 19
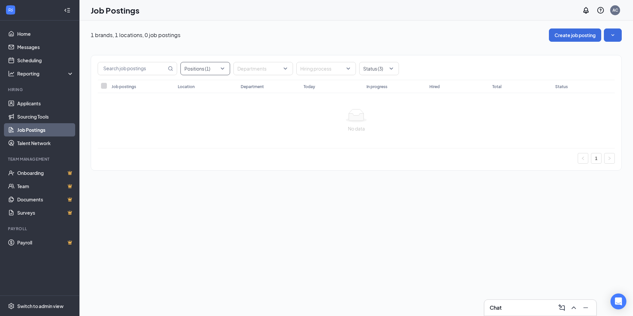
click at [214, 71] on div at bounding box center [202, 68] width 40 height 11
click at [125, 106] on div "No data" at bounding box center [356, 120] width 517 height 55
